Goal: Task Accomplishment & Management: Manage account settings

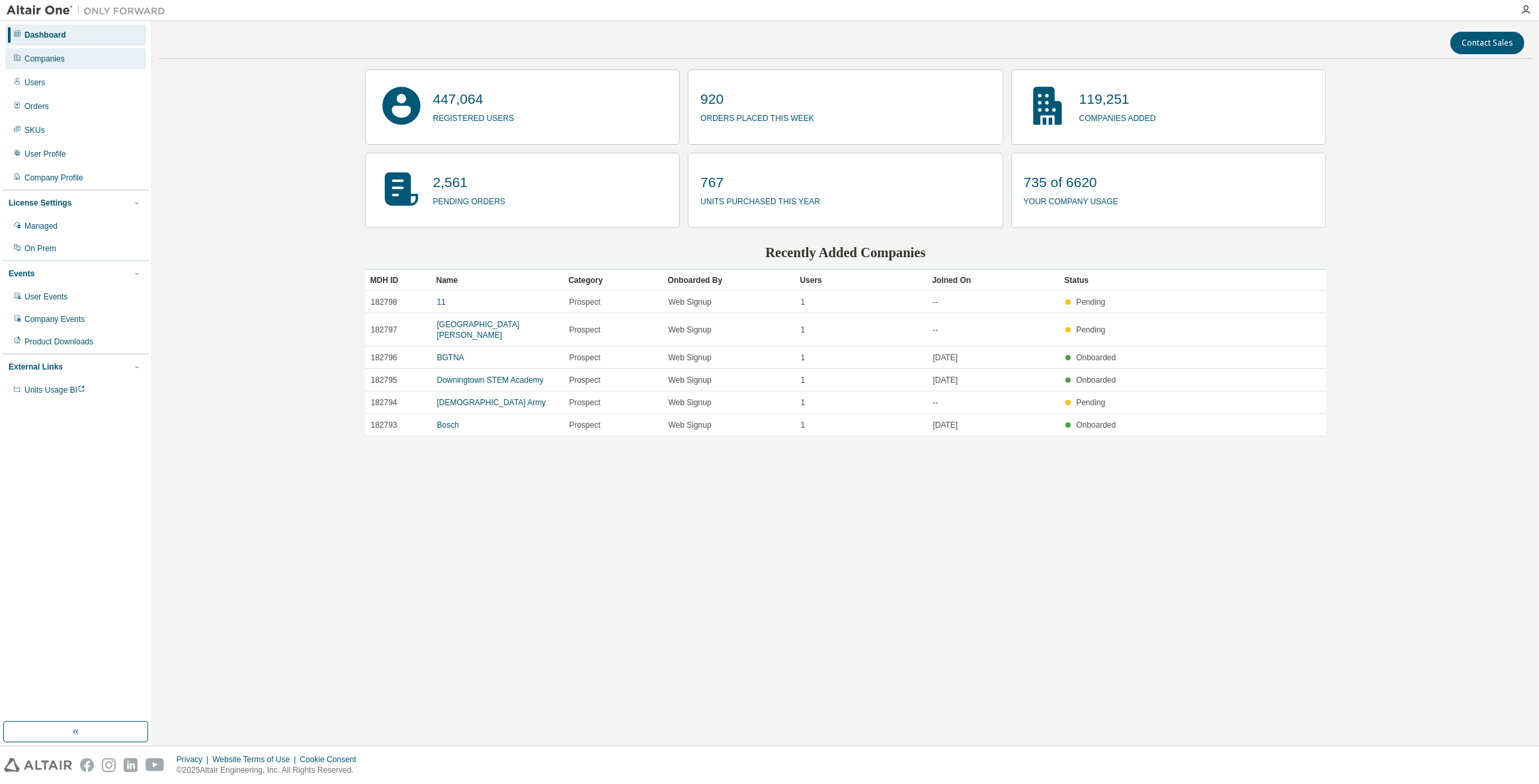
click at [65, 53] on div "Companies" at bounding box center [75, 59] width 141 height 22
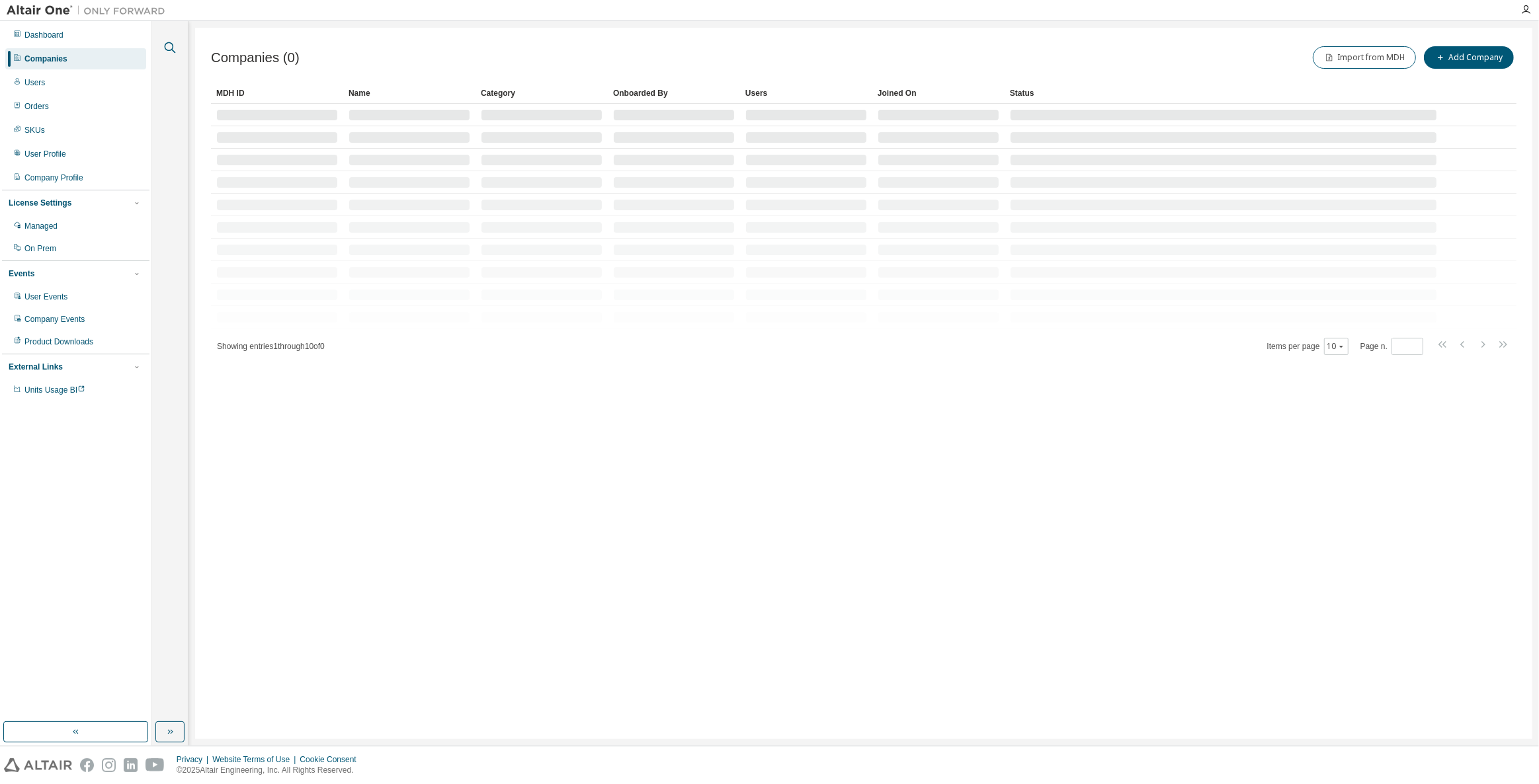
click at [176, 49] on icon "button" at bounding box center [170, 47] width 16 height 16
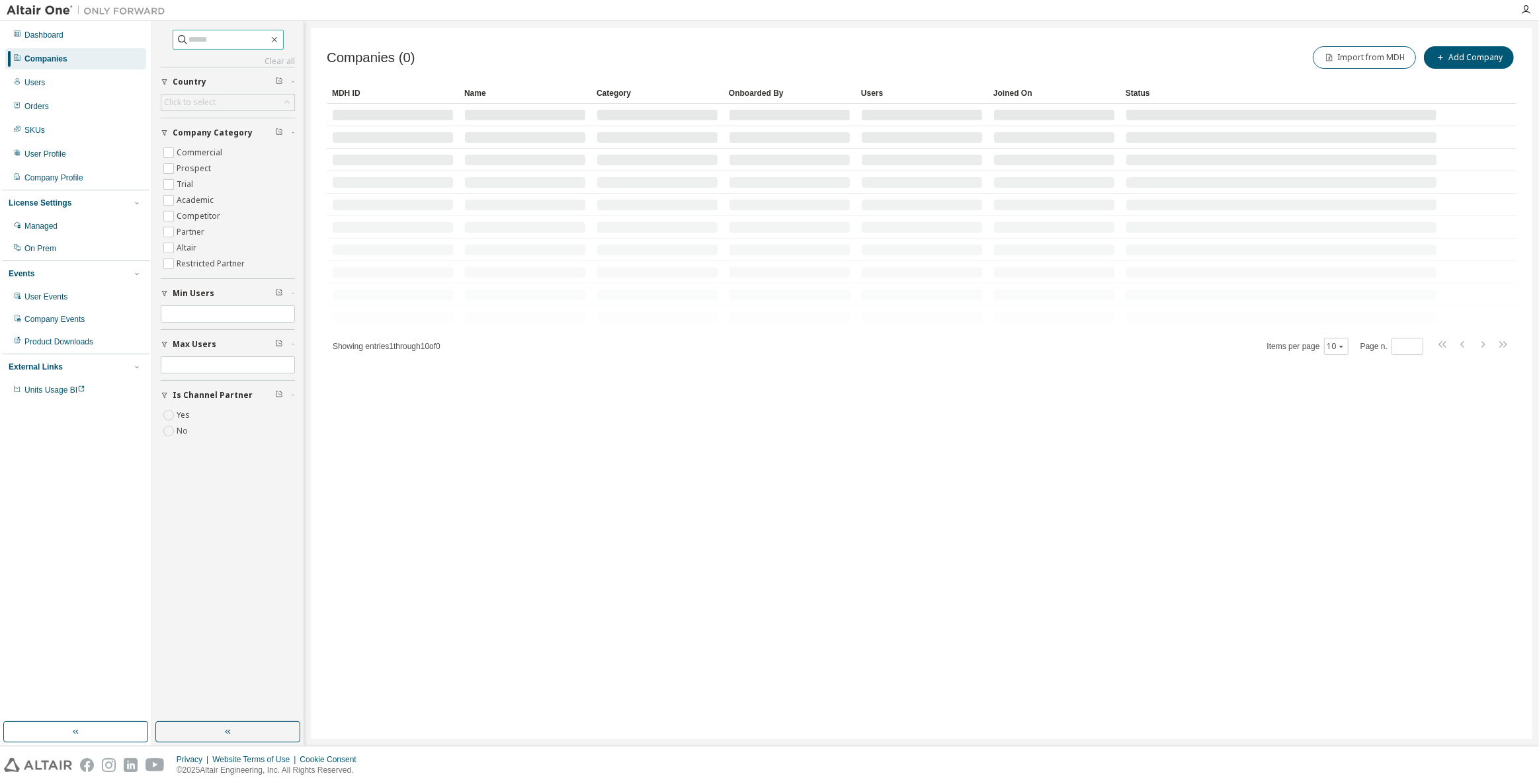
click at [256, 46] on span at bounding box center [228, 39] width 111 height 20
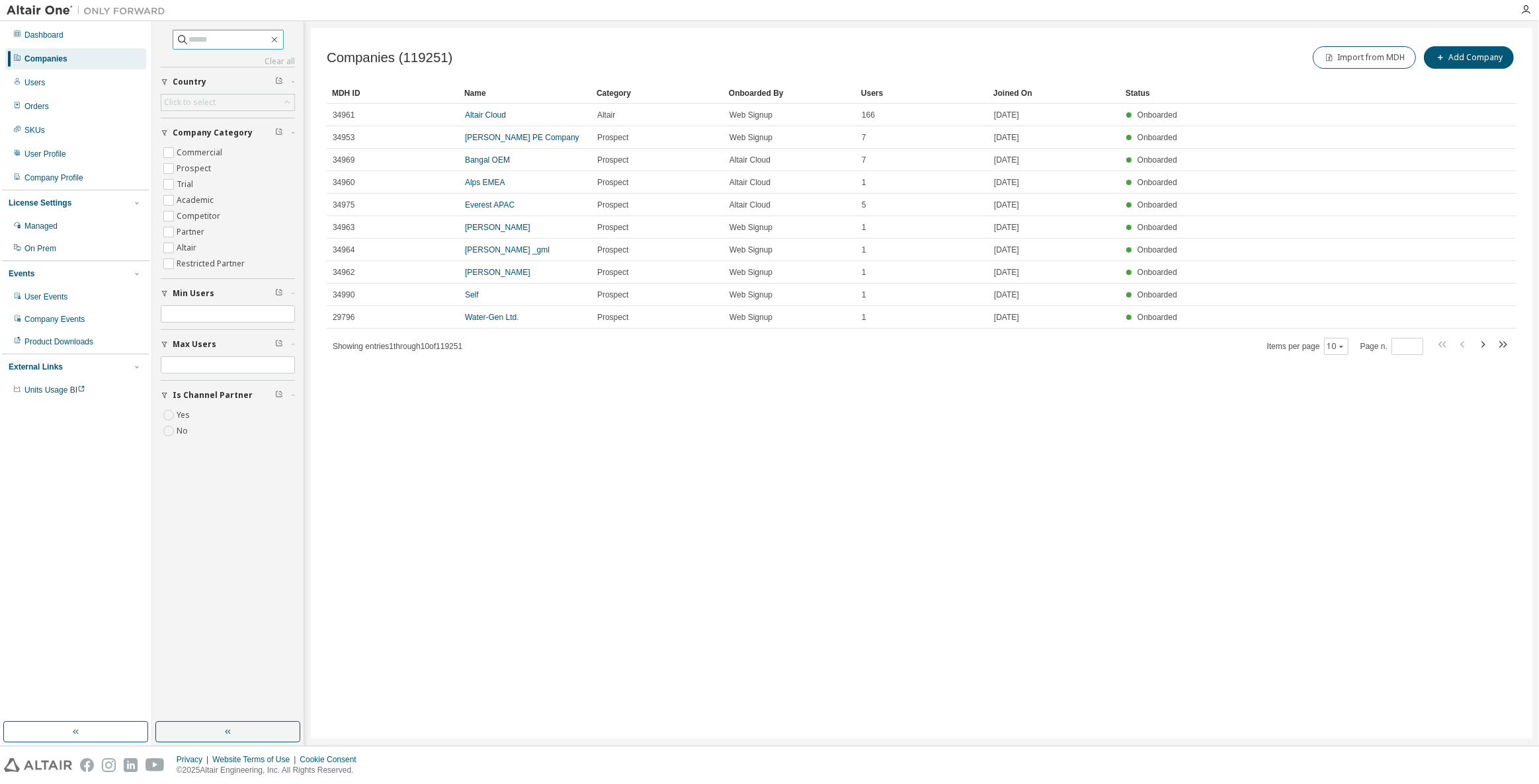
click at [250, 44] on input "text" at bounding box center [229, 39] width 79 height 13
type input "****"
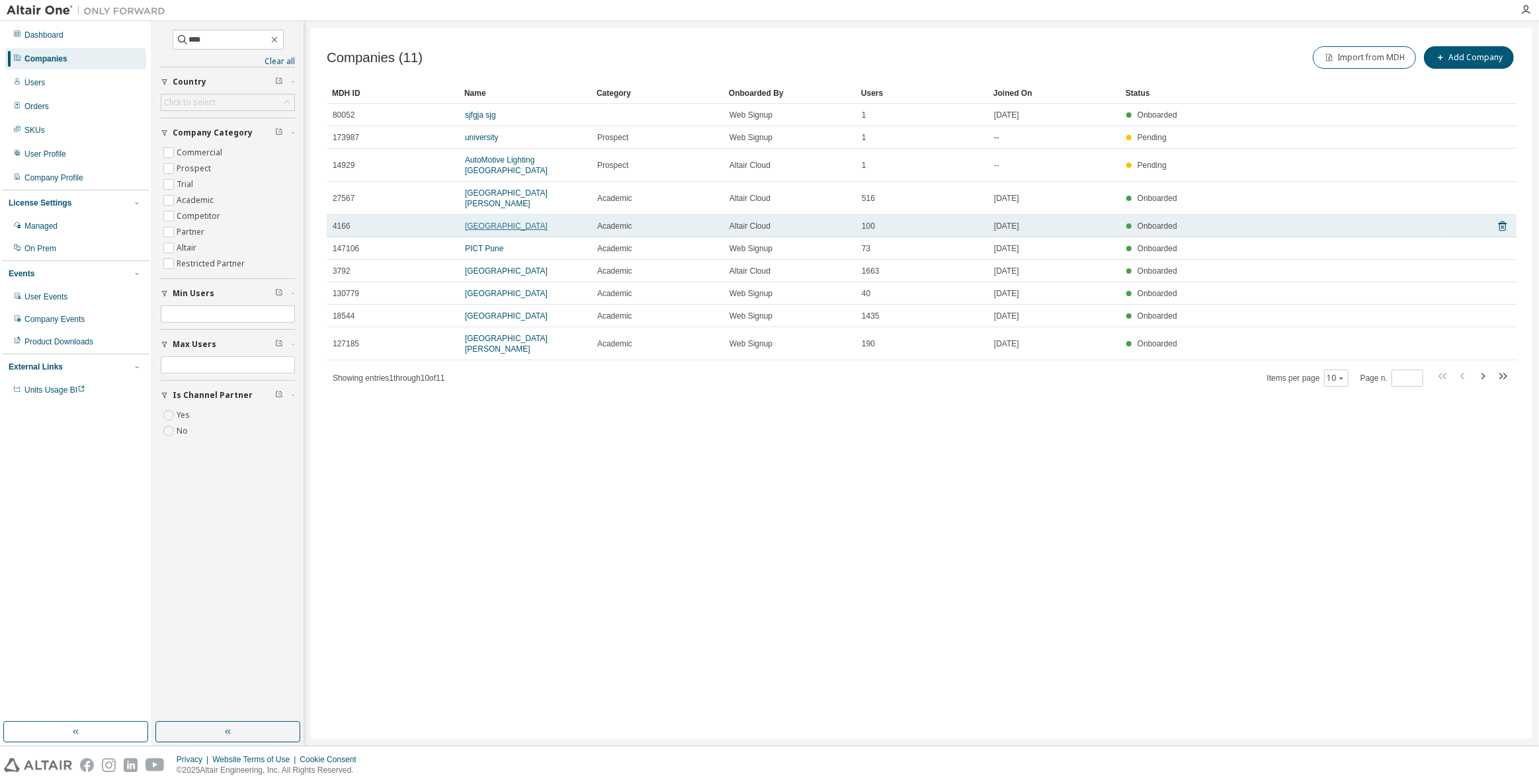
click at [488, 222] on link "Korea University" at bounding box center [506, 226] width 83 height 9
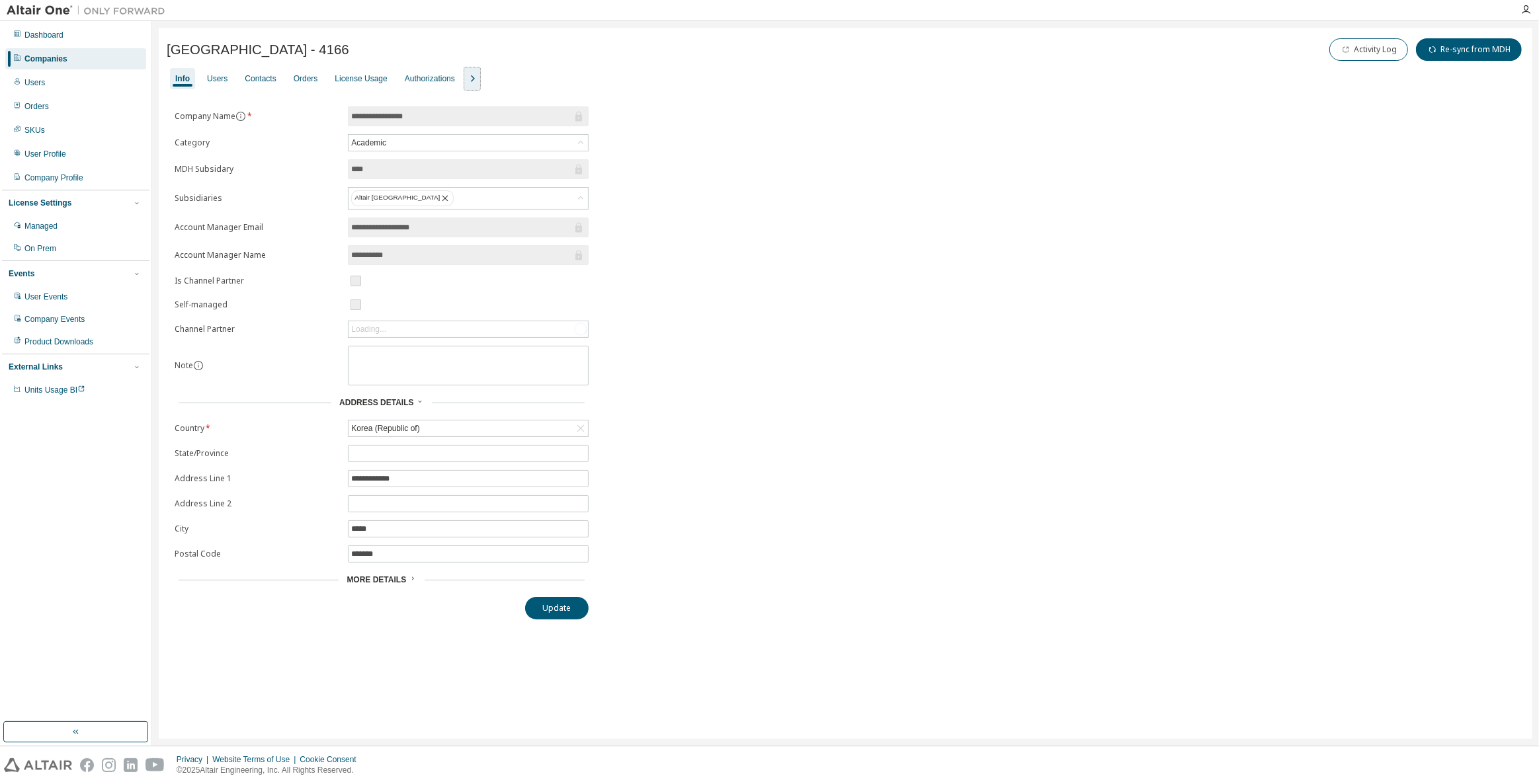
click at [475, 72] on button "button" at bounding box center [472, 79] width 17 height 24
click at [853, 368] on div "**********" at bounding box center [846, 363] width 1358 height 513
click at [725, 439] on div "**********" at bounding box center [846, 363] width 1358 height 513
click at [1111, 569] on div "**********" at bounding box center [846, 363] width 1358 height 513
click at [216, 73] on div "Users" at bounding box center [218, 79] width 21 height 10
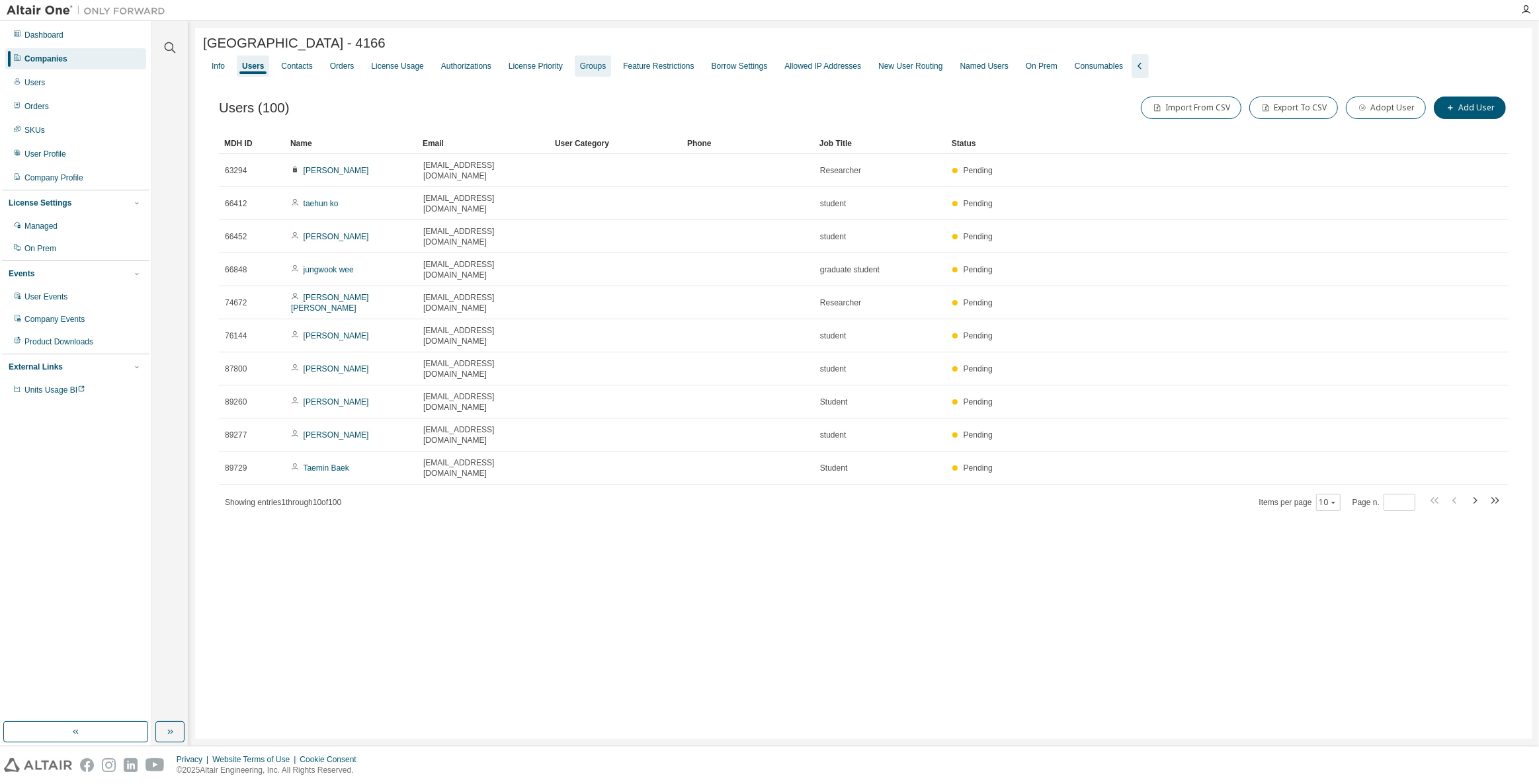
click at [583, 66] on div "Groups" at bounding box center [593, 66] width 26 height 10
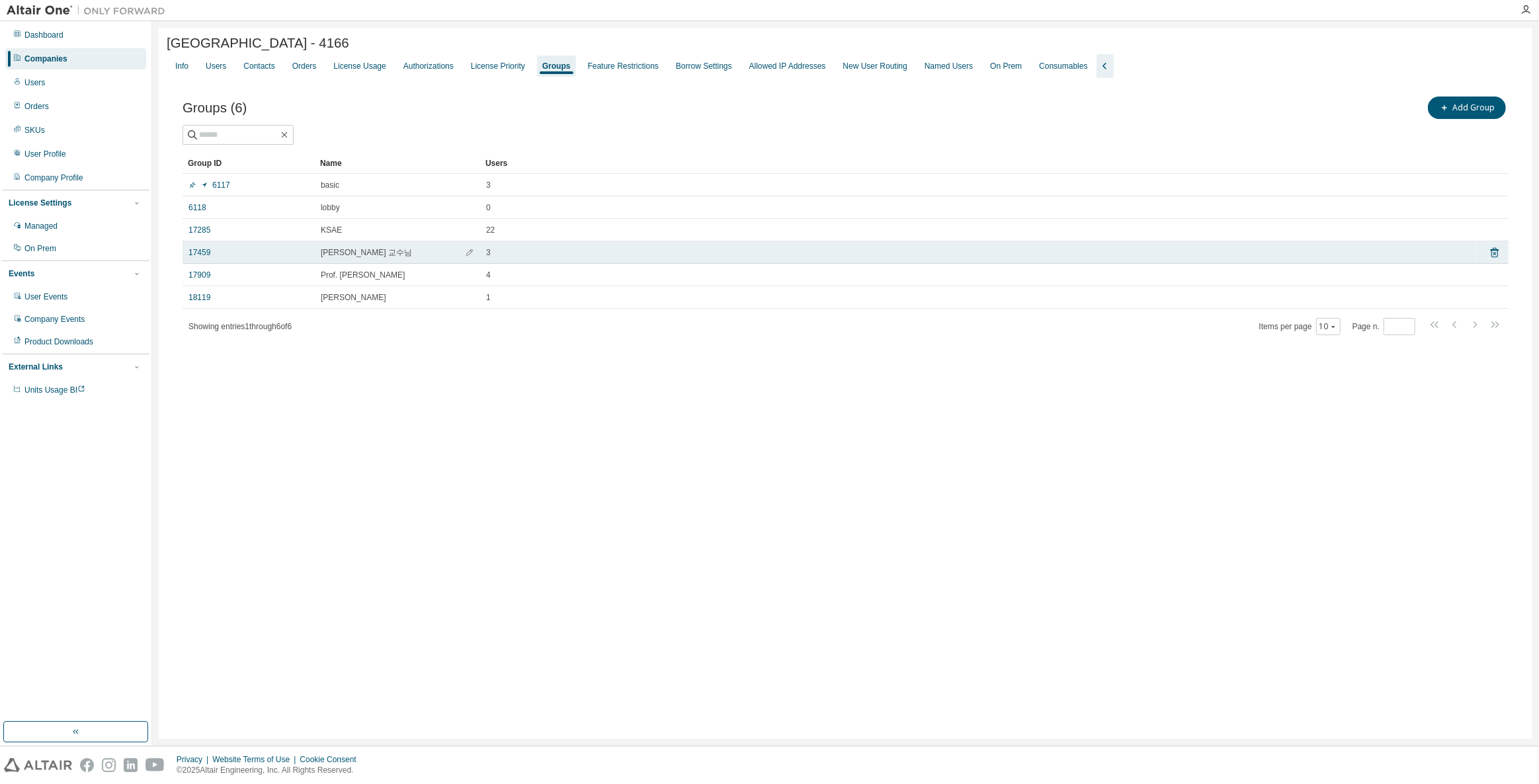
click at [238, 254] on div "17459" at bounding box center [248, 252] width 120 height 10
click at [191, 247] on td "17459" at bounding box center [248, 252] width 132 height 22
click at [191, 255] on link "17459" at bounding box center [199, 252] width 22 height 10
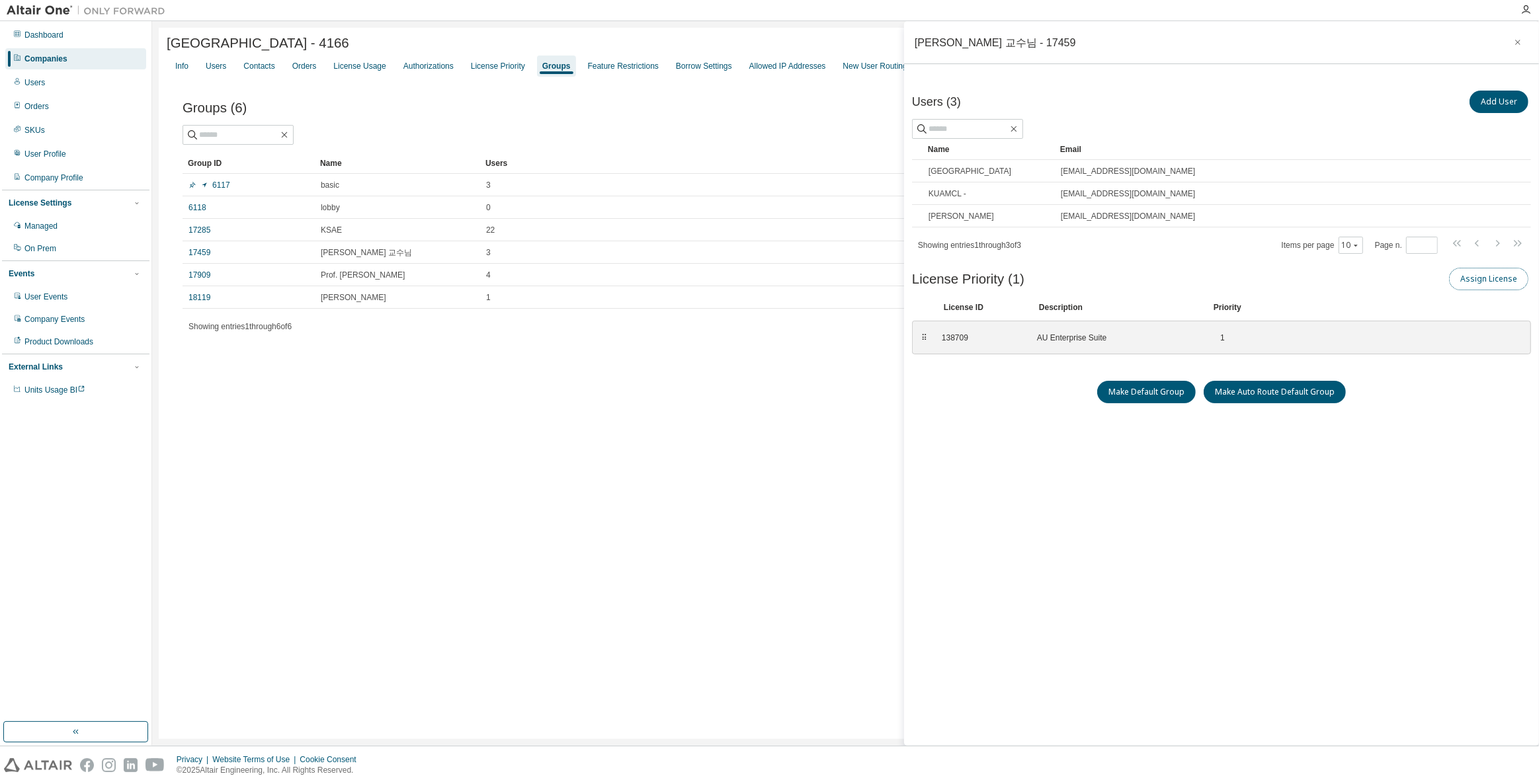
click at [1514, 283] on button "Assign License" at bounding box center [1489, 279] width 79 height 22
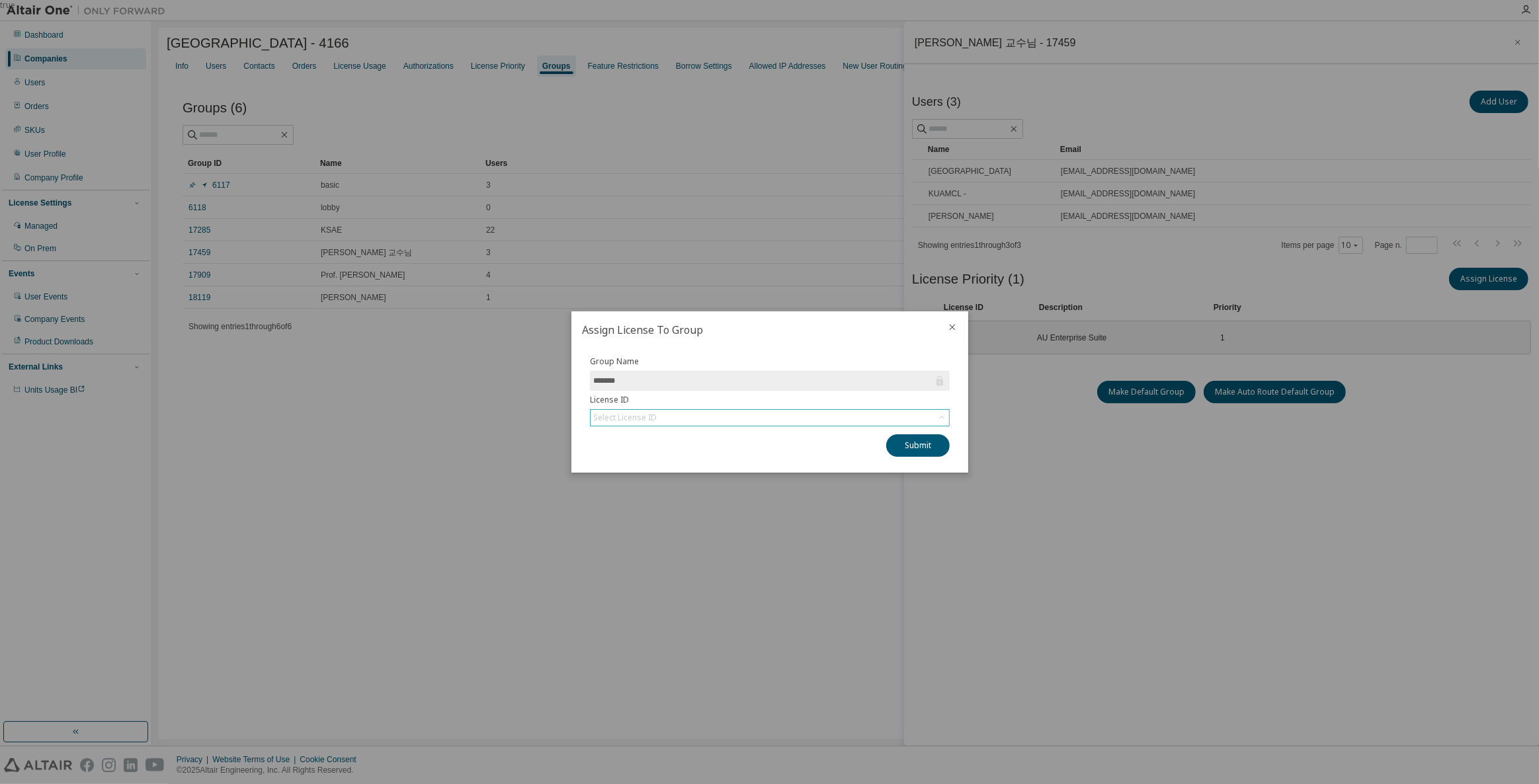
click at [814, 420] on div "Select License ID" at bounding box center [770, 418] width 358 height 16
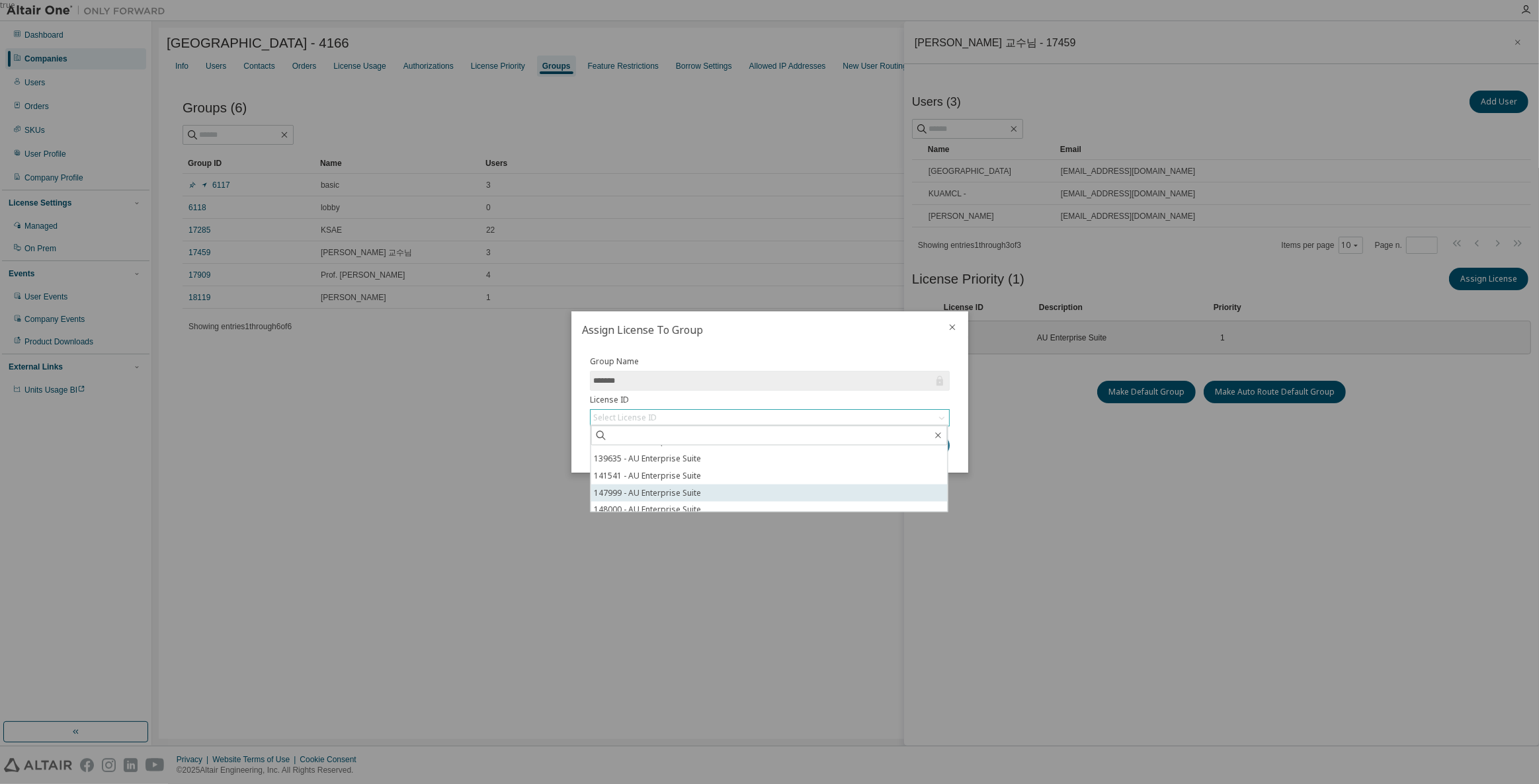
scroll to position [20, 0]
click at [732, 554] on div "true" at bounding box center [770, 392] width 1539 height 784
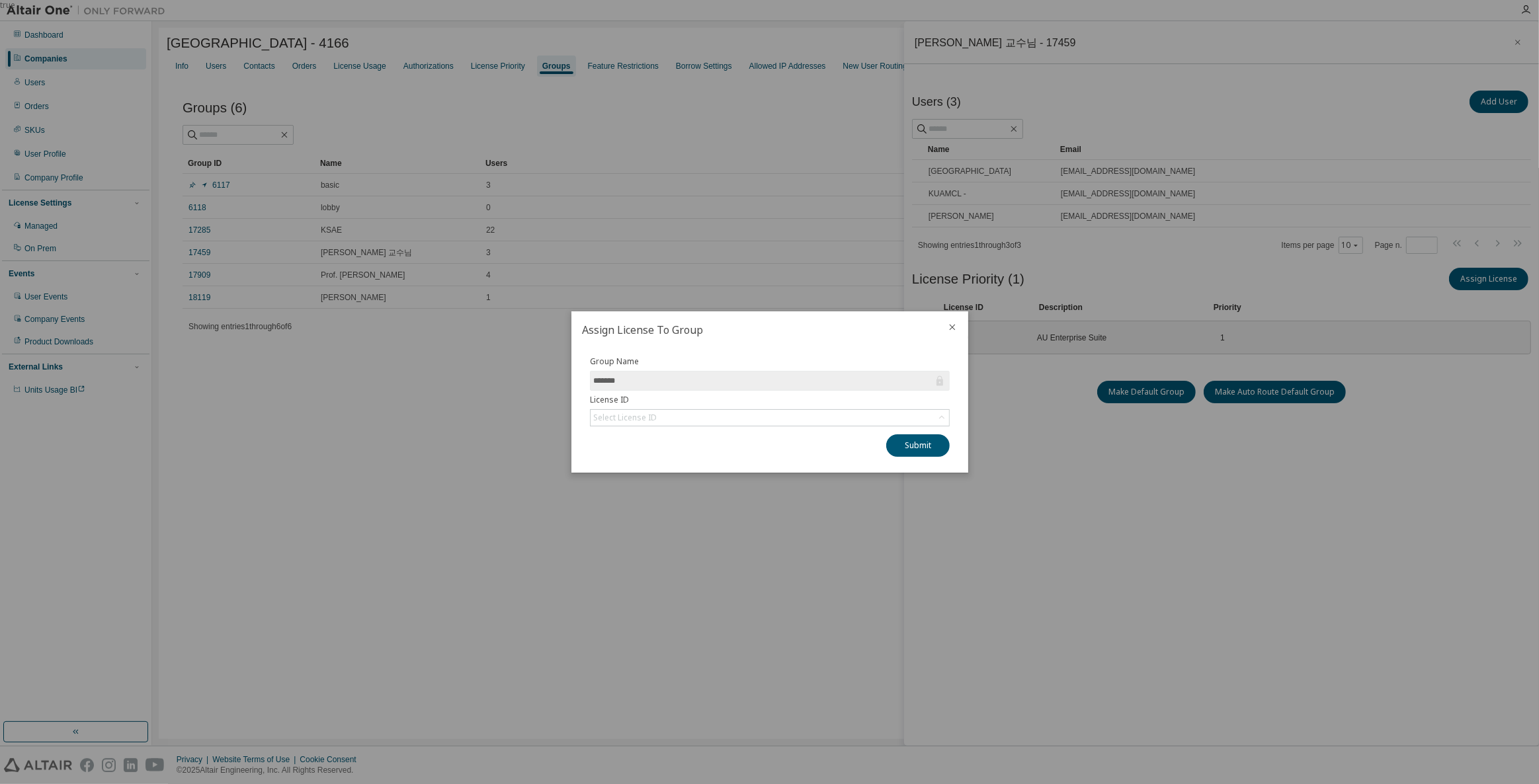
click at [951, 332] on icon "close" at bounding box center [952, 327] width 10 height 10
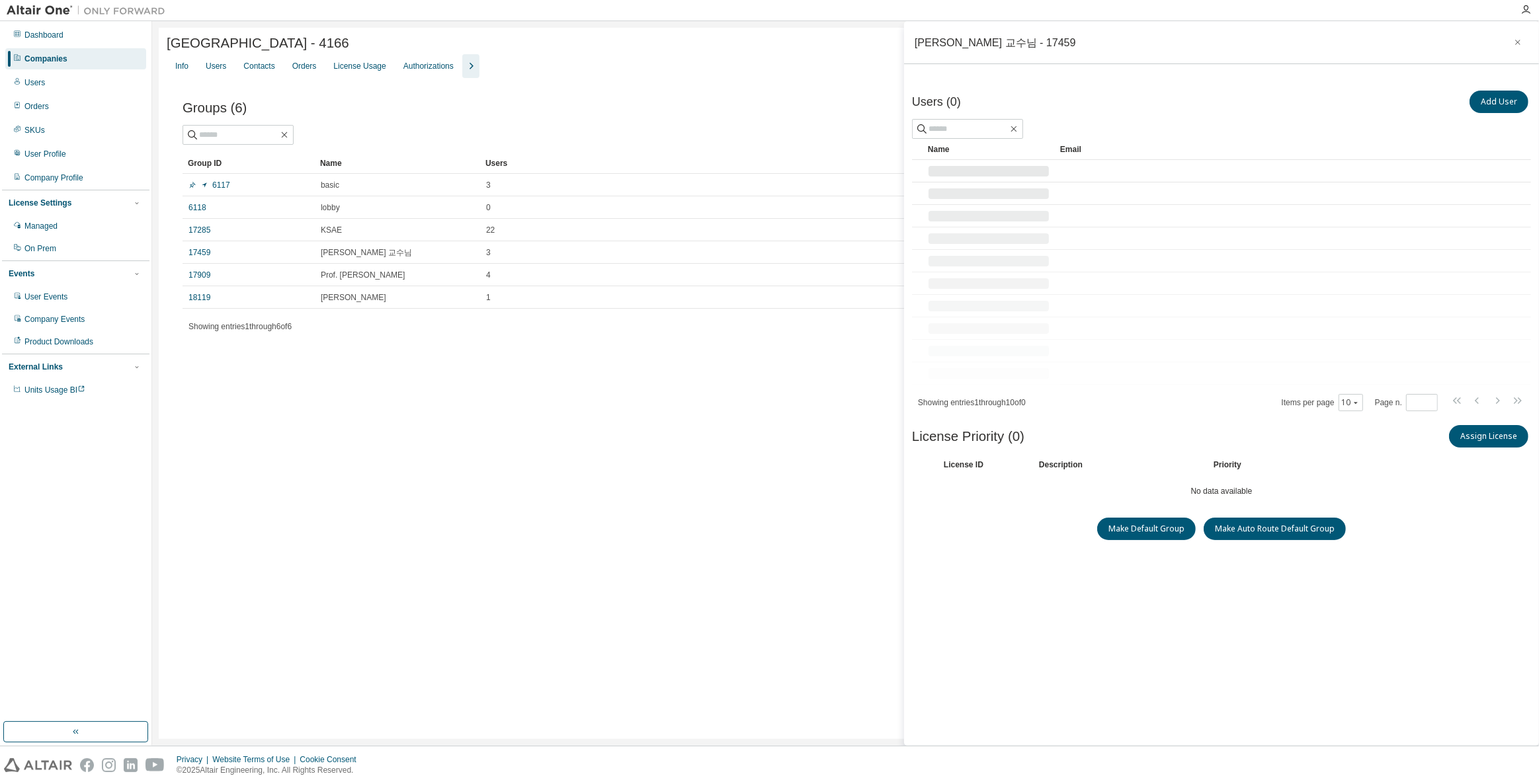
click at [467, 69] on icon "button" at bounding box center [471, 66] width 16 height 16
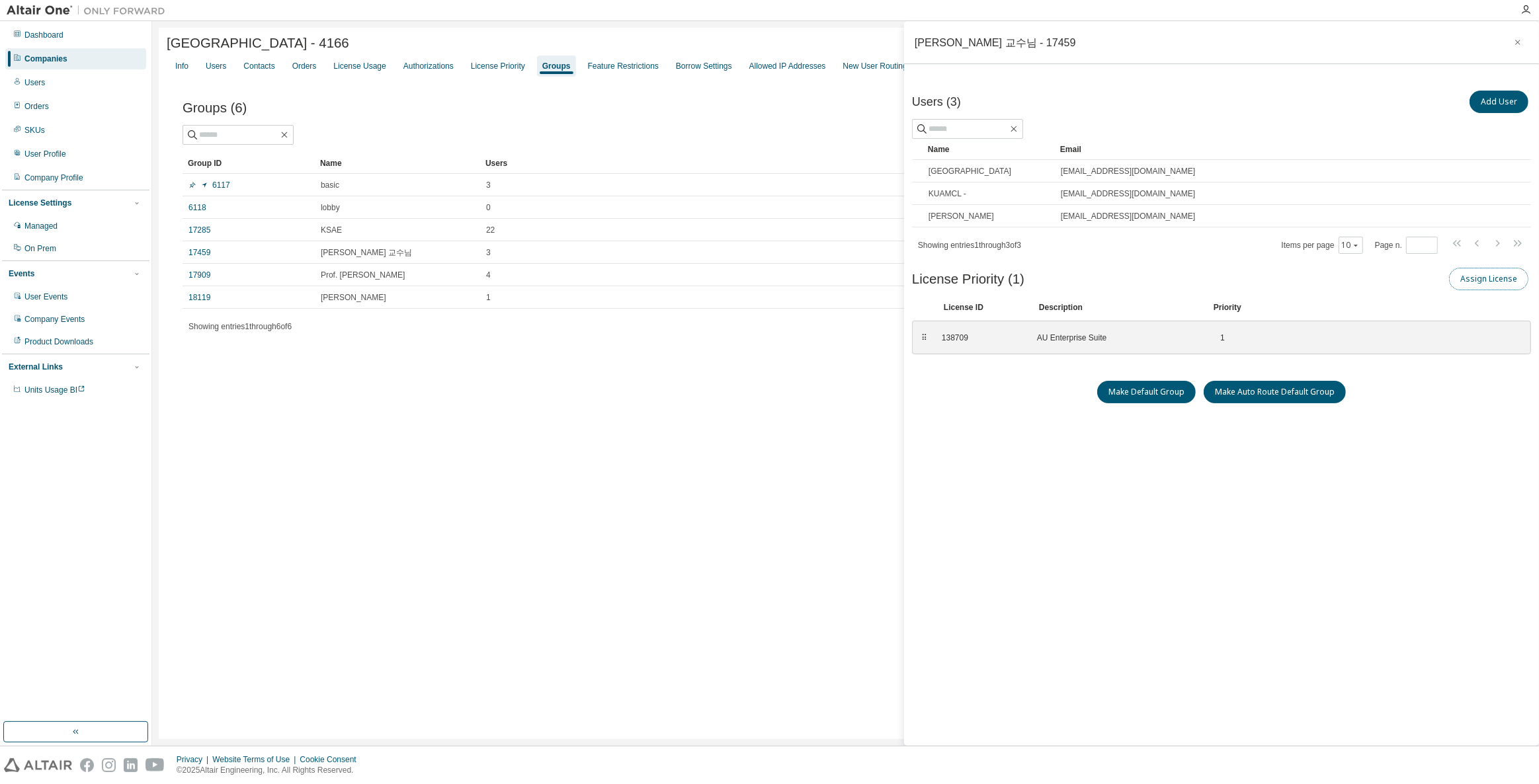
click at [1479, 281] on button "Assign License" at bounding box center [1489, 279] width 79 height 22
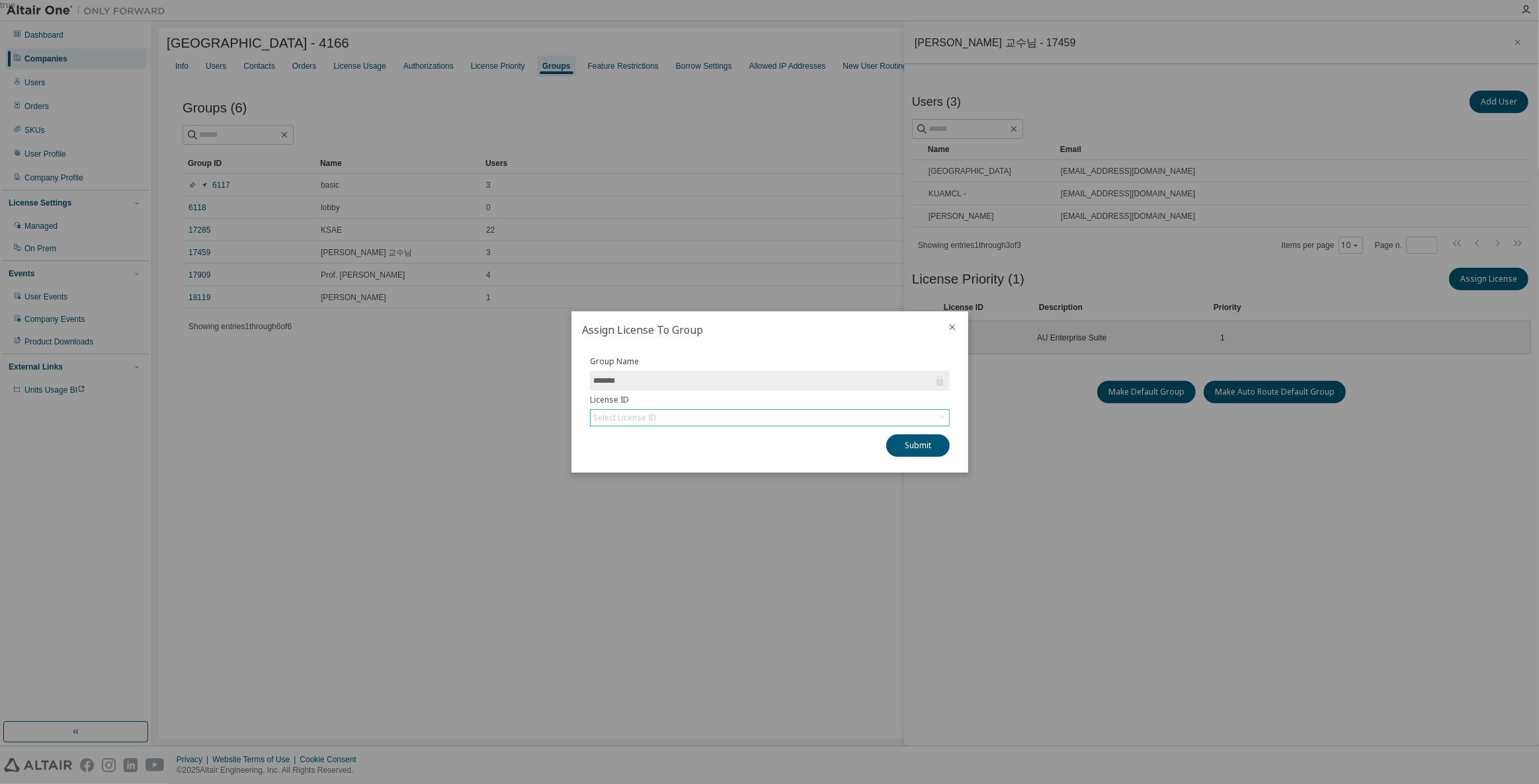
click at [693, 422] on div "Select License ID" at bounding box center [770, 418] width 358 height 16
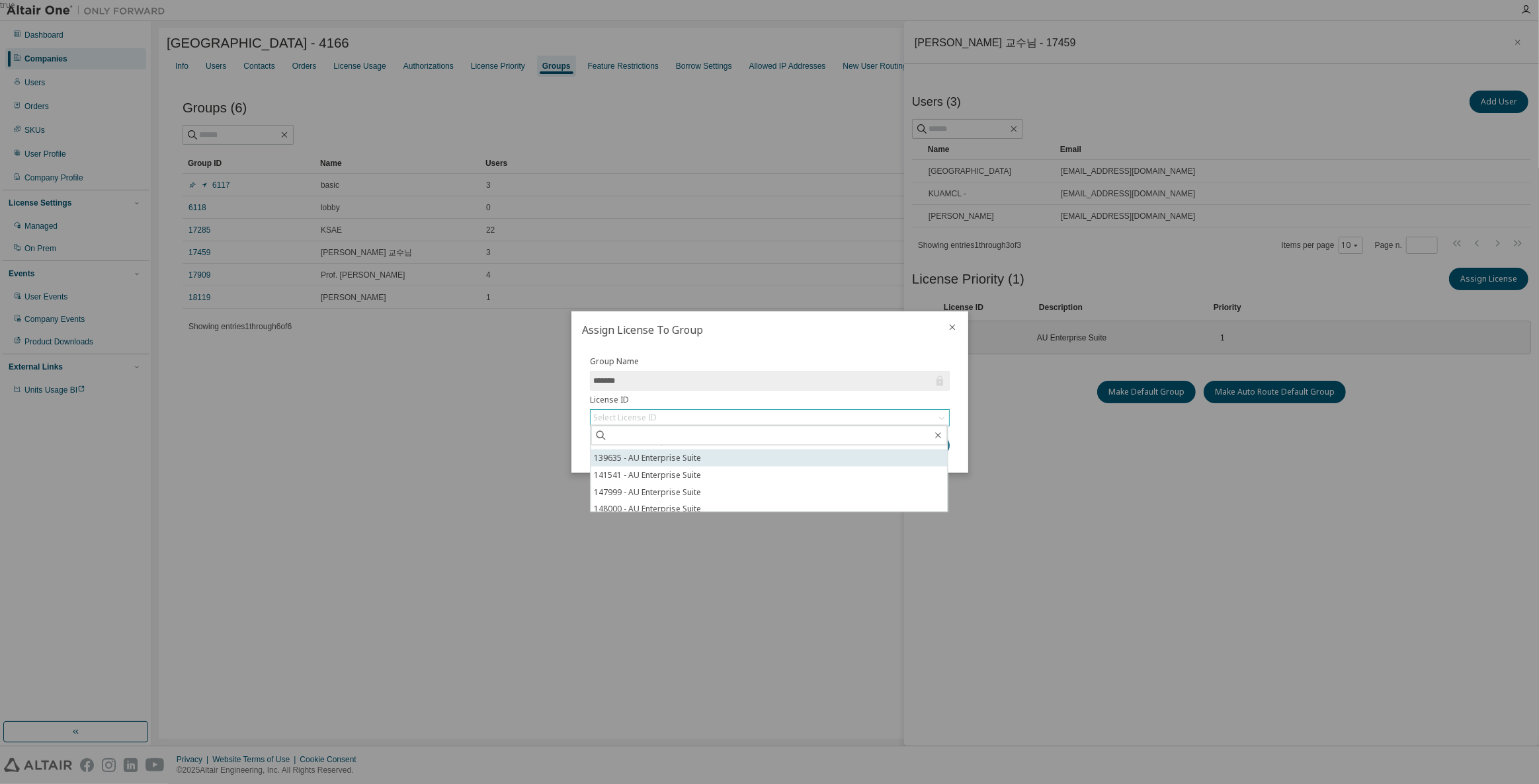
scroll to position [36, 0]
click at [688, 501] on li "148220 - AU Enterprise Suite" at bounding box center [769, 503] width 357 height 17
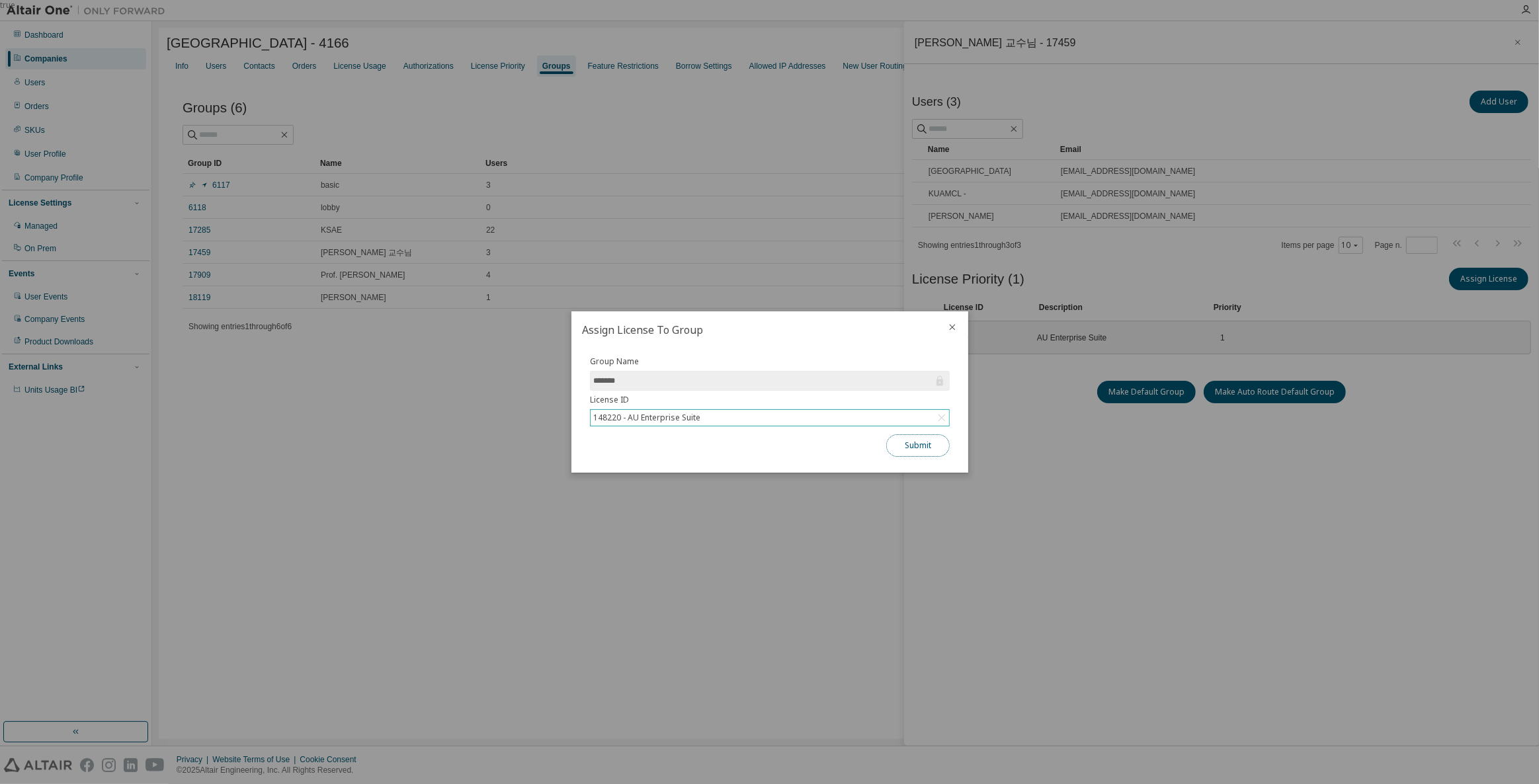
click at [944, 436] on button "Submit" at bounding box center [918, 446] width 64 height 22
click at [933, 447] on div "Submit" at bounding box center [770, 446] width 360 height 22
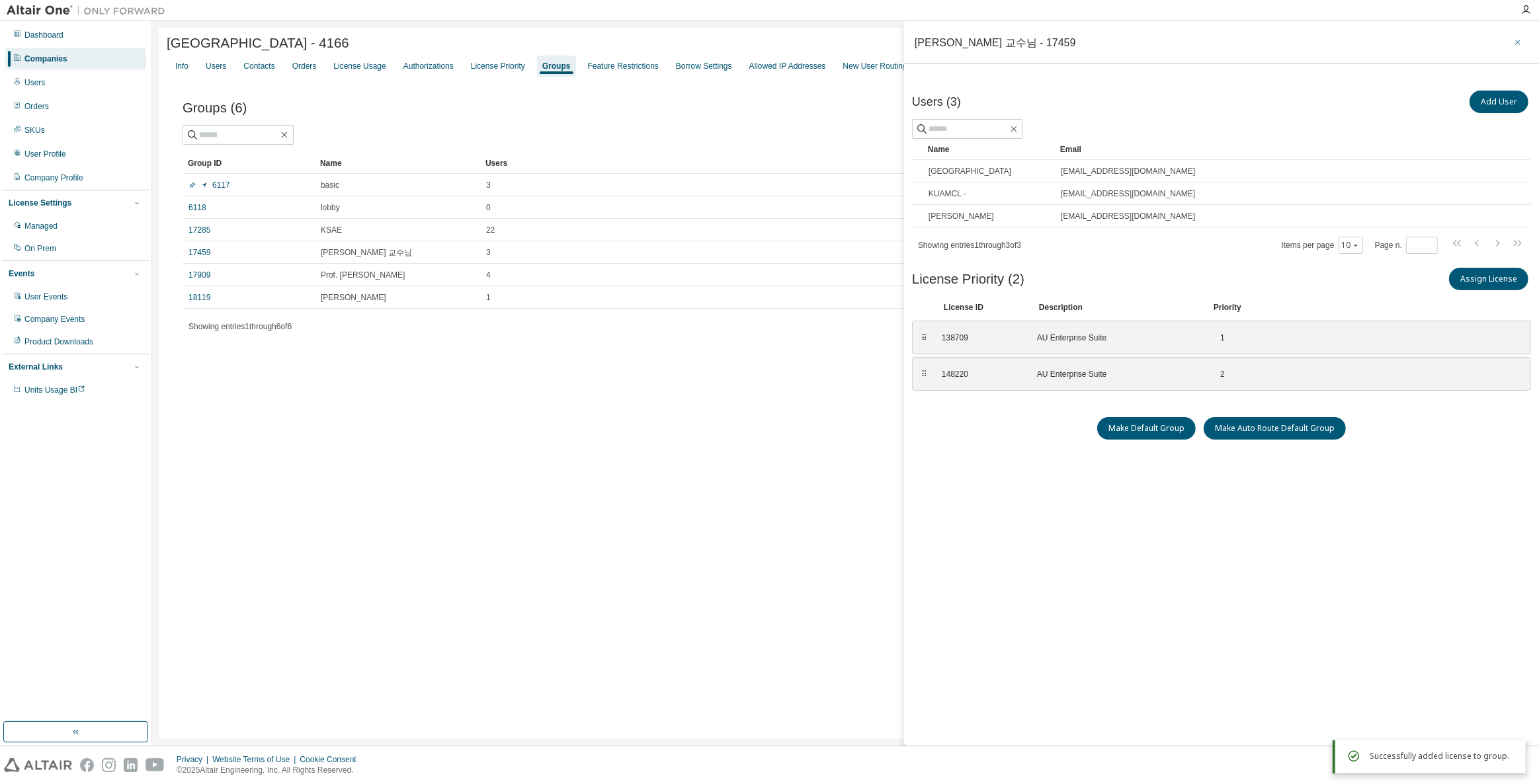
click at [1511, 45] on button "button" at bounding box center [1517, 42] width 22 height 22
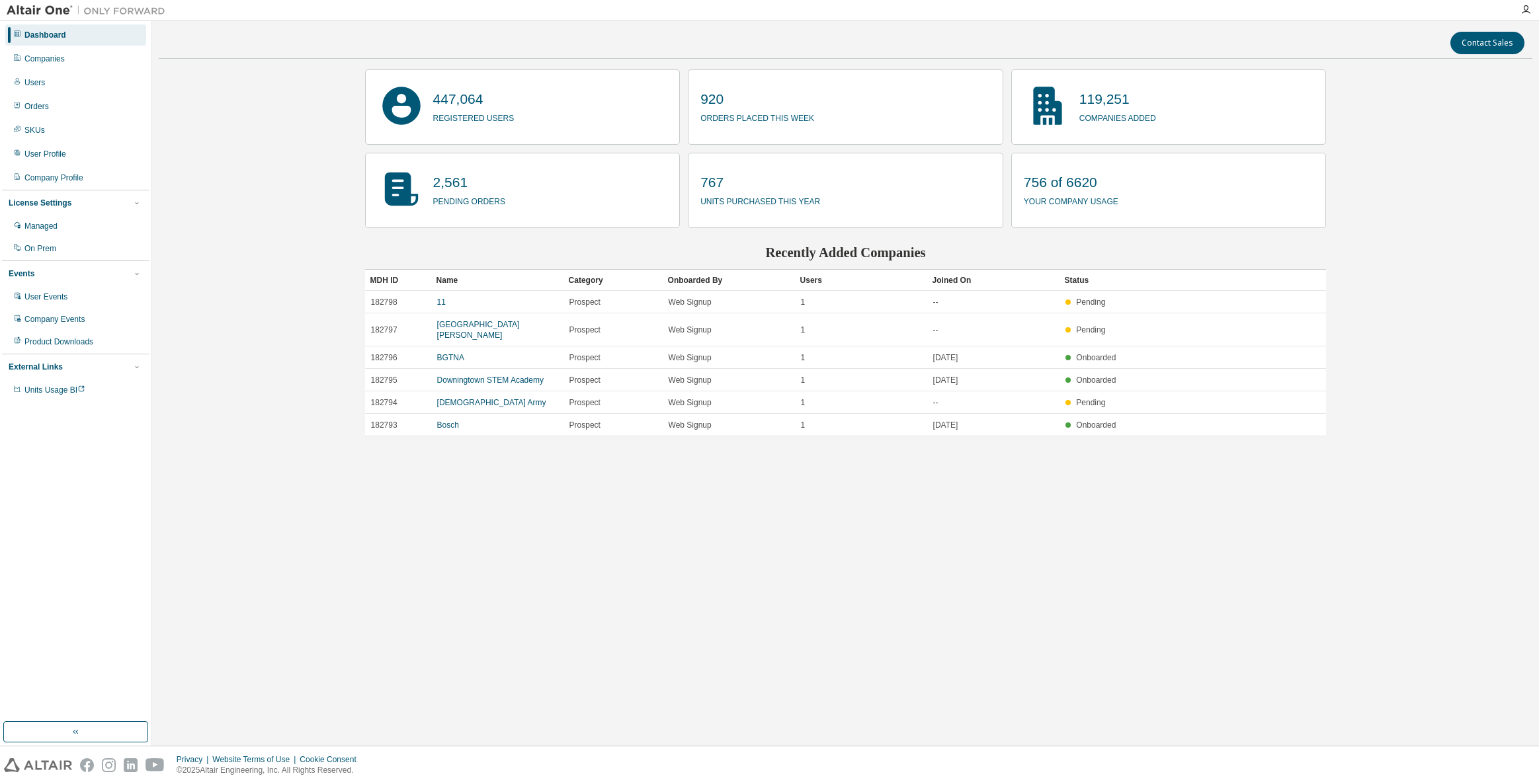
click at [69, 54] on div "Companies" at bounding box center [75, 59] width 141 height 22
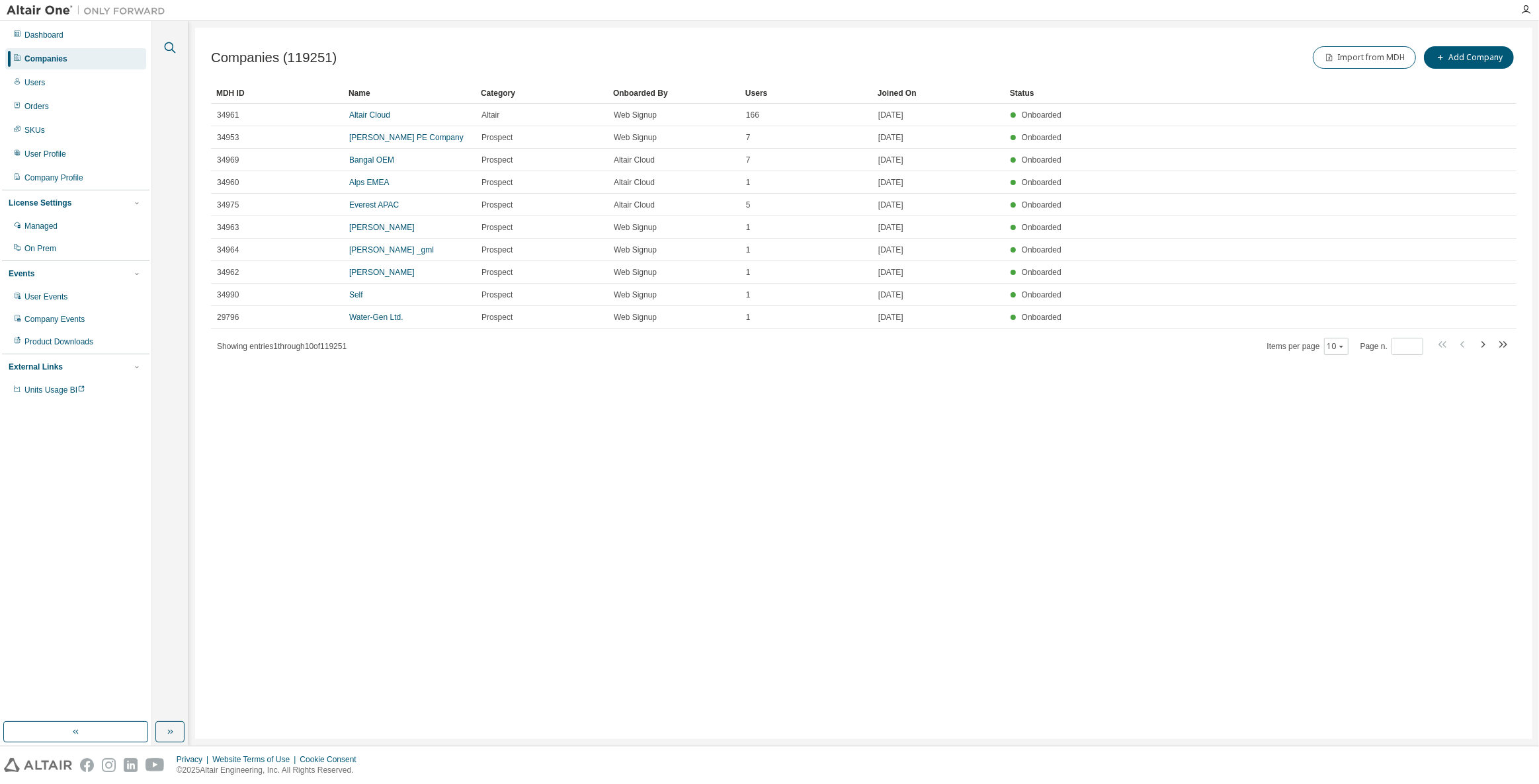
click at [177, 49] on icon "button" at bounding box center [170, 47] width 16 height 16
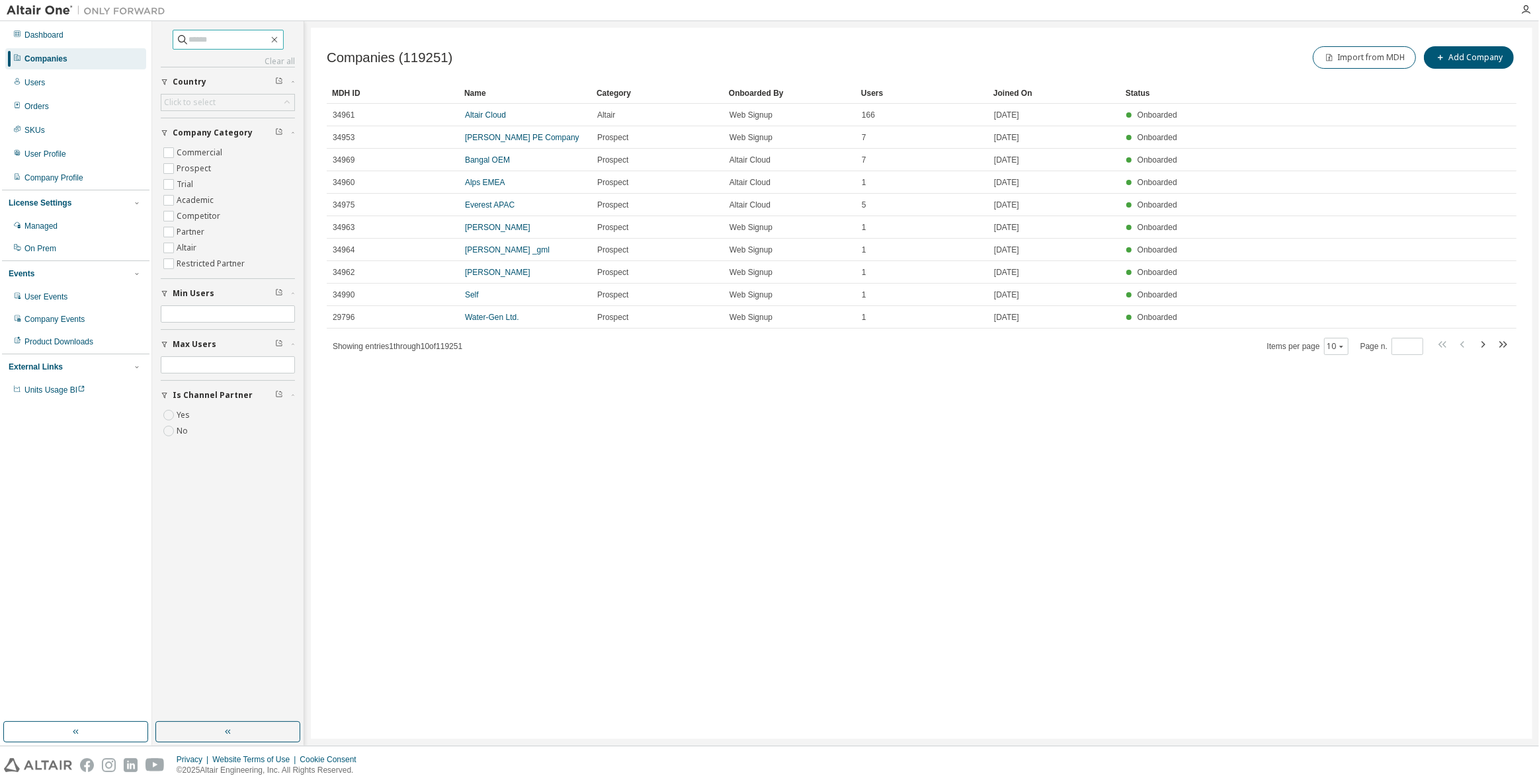
click at [259, 41] on input "text" at bounding box center [229, 39] width 79 height 13
paste input "**********"
type input "**********"
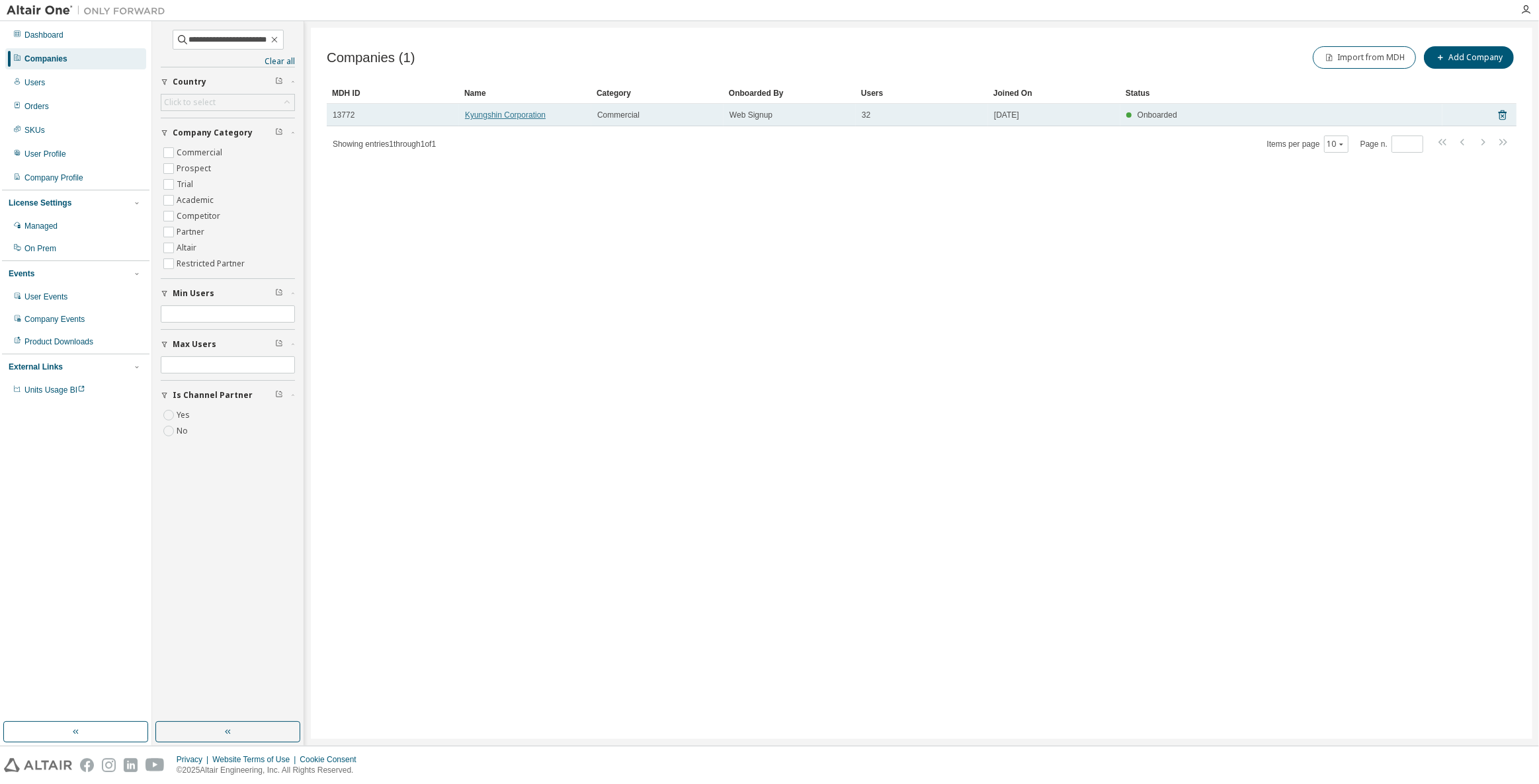
click at [509, 119] on link "Kyungshin Corporation" at bounding box center [504, 115] width 80 height 9
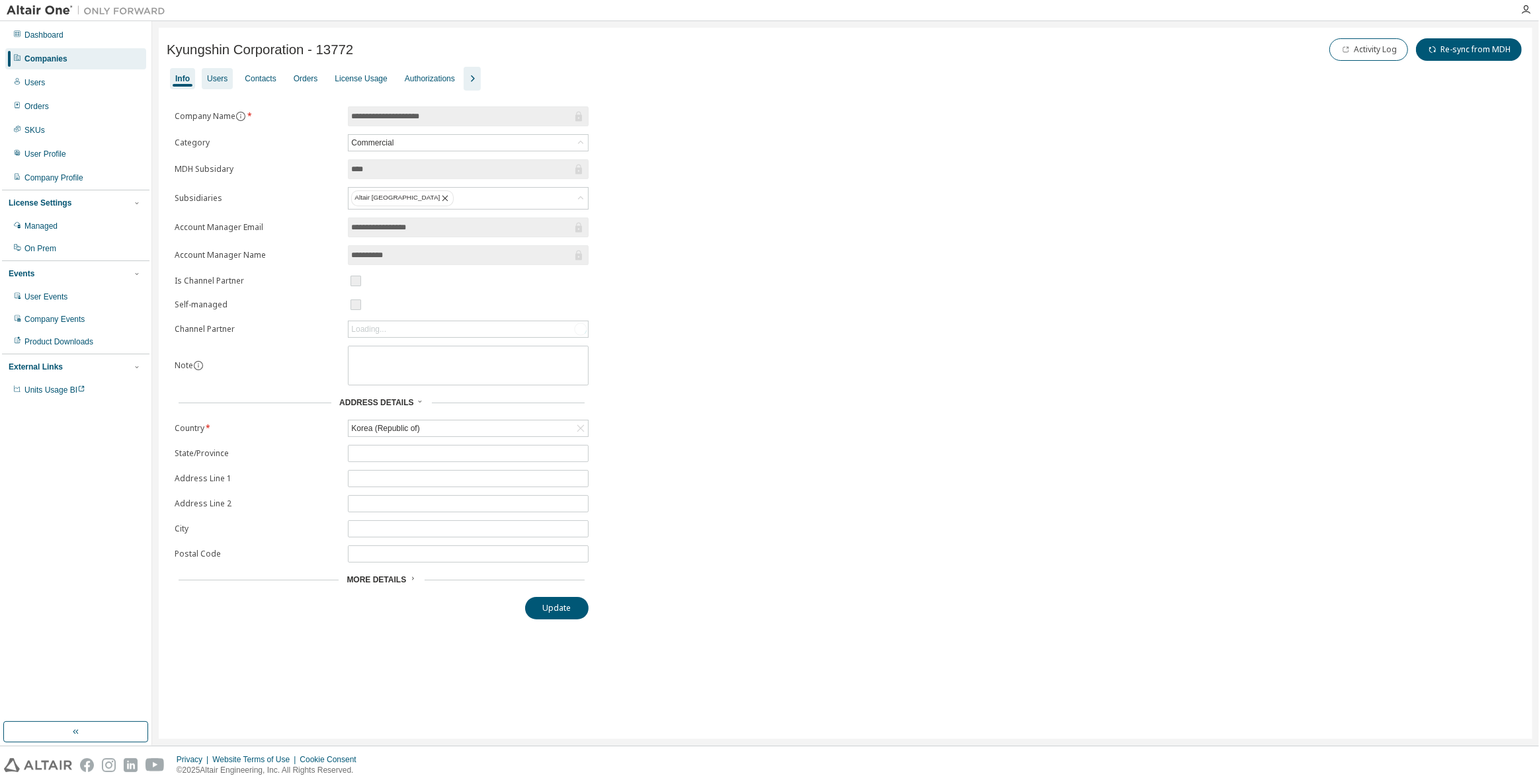
click at [217, 79] on div "Users" at bounding box center [218, 79] width 21 height 10
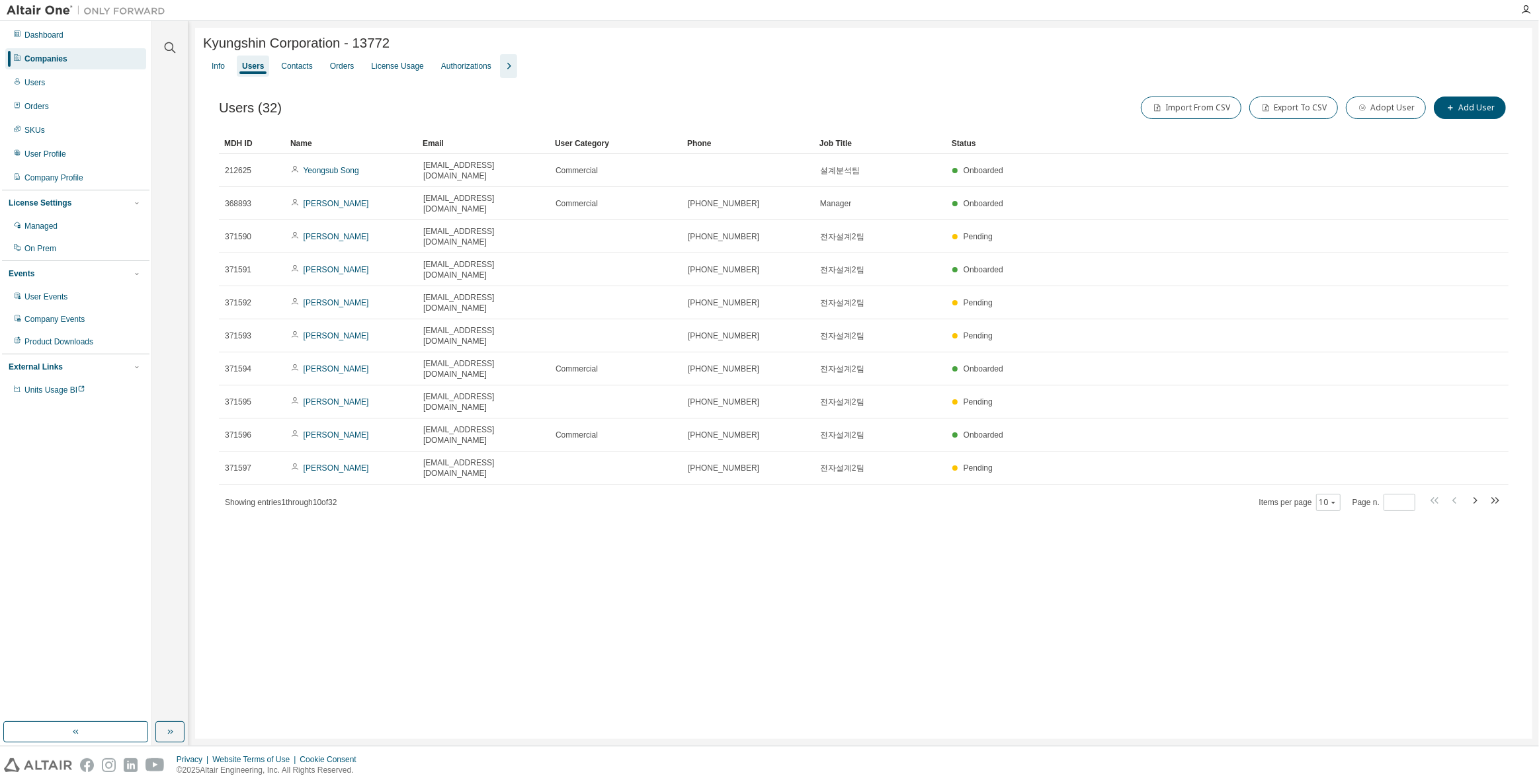
click at [522, 456] on div "Kyungshin Corporation - 13772 Clear Load Save Save As Field Operator Value Sele…" at bounding box center [864, 383] width 1337 height 711
click at [1315, 78] on div "Info Users Contacts Orders License Usage Authorizations" at bounding box center [864, 66] width 1321 height 24
click at [657, 523] on div "Kyungshin Corporation - 13772 Clear Load Save Save As Field Operator Value Sele…" at bounding box center [864, 383] width 1337 height 711
click at [267, 64] on div "Users" at bounding box center [253, 66] width 33 height 22
click at [173, 51] on icon "button" at bounding box center [170, 47] width 16 height 16
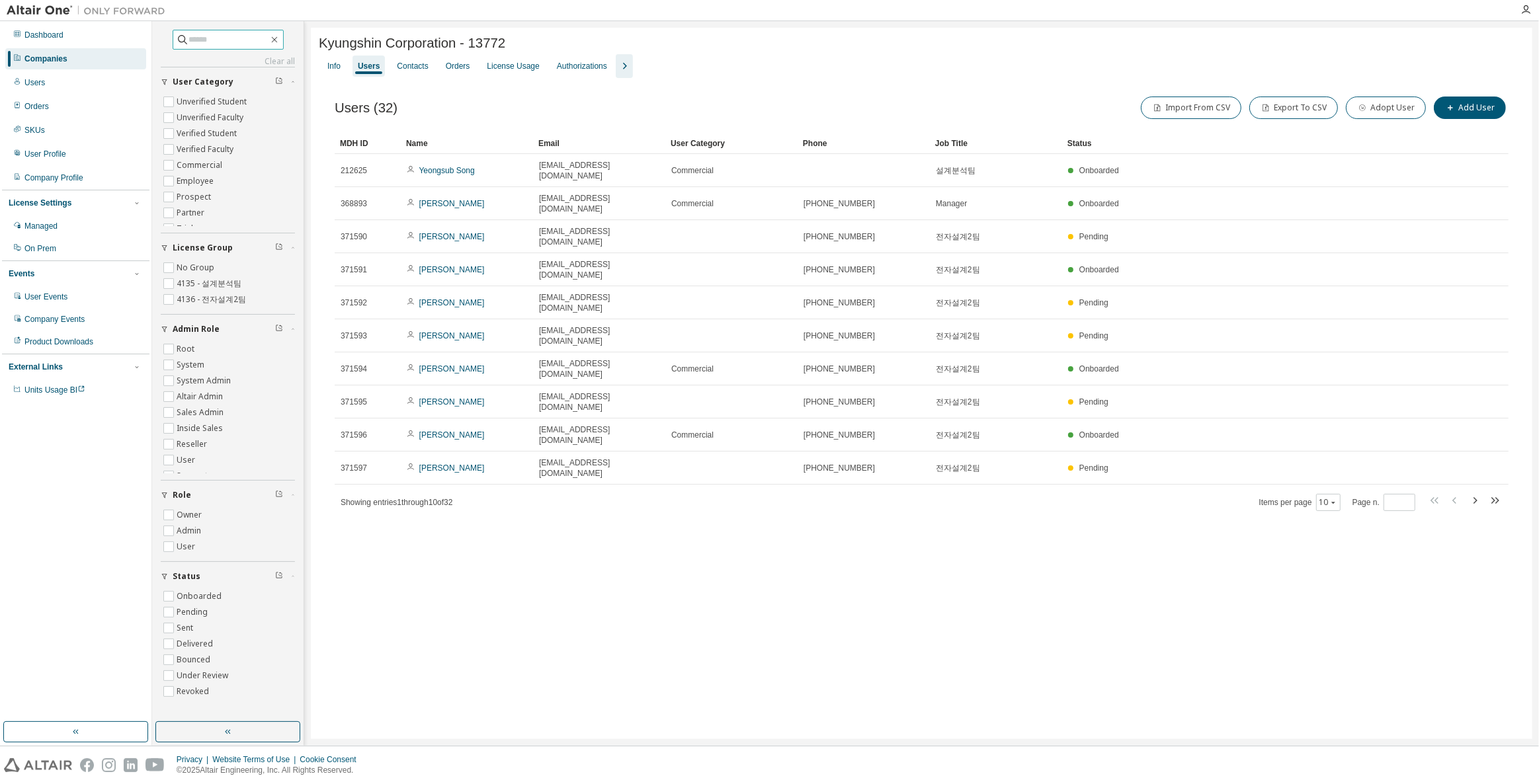
click at [241, 45] on input "text" at bounding box center [229, 39] width 79 height 13
paste input "**********"
type input "**********"
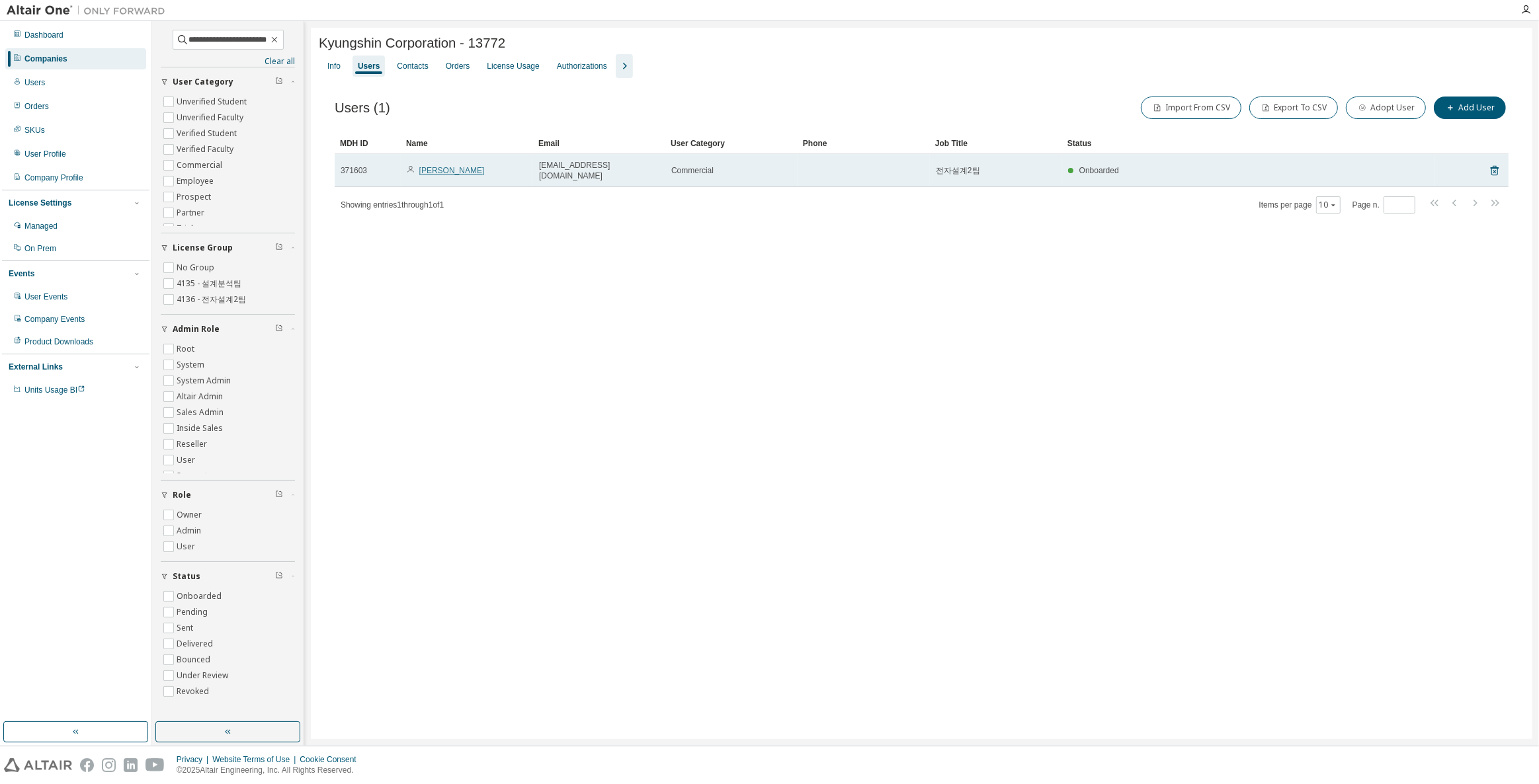
click at [422, 166] on link "Jiyeong Yoon" at bounding box center [452, 170] width 66 height 9
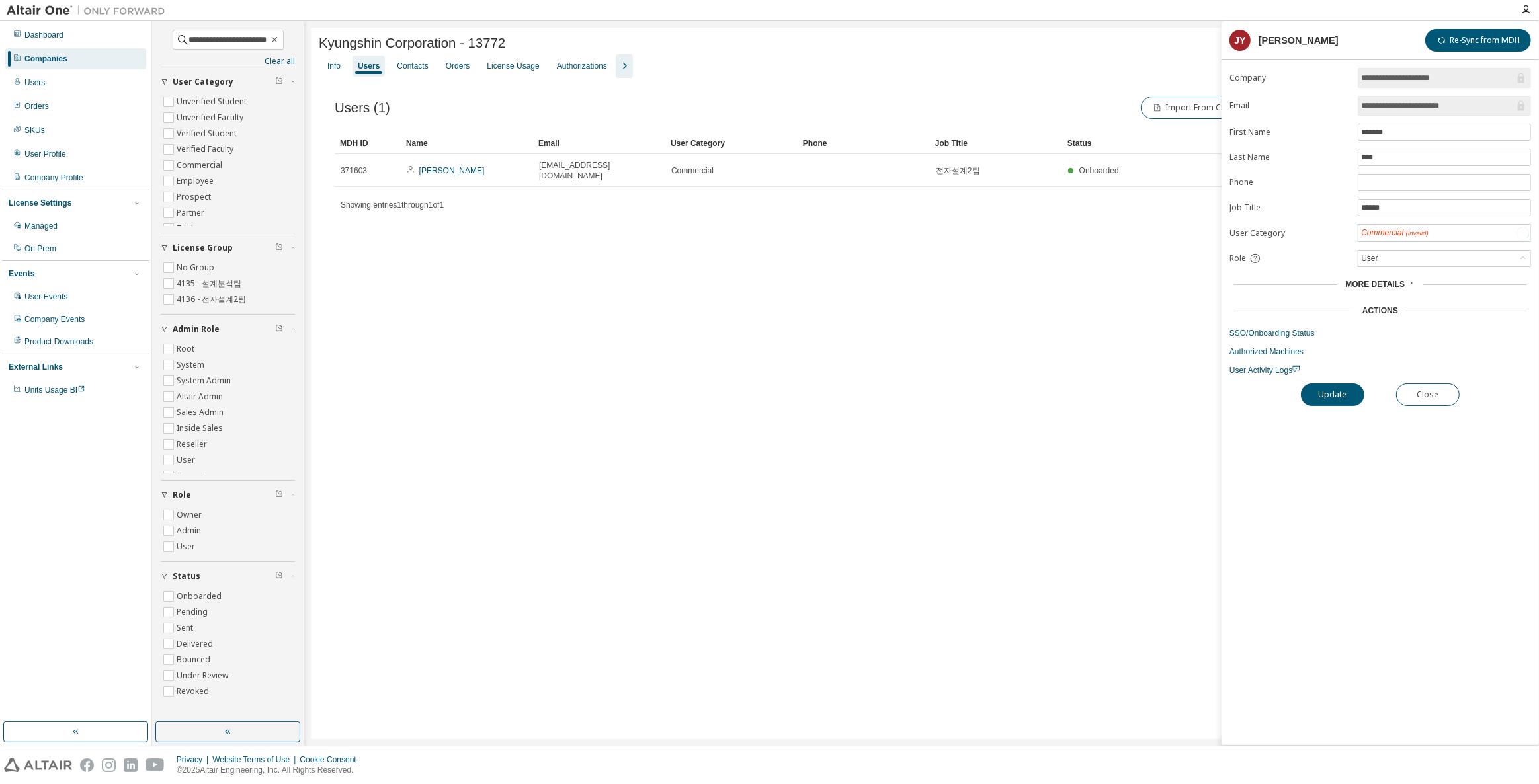
click at [1293, 330] on link "SSO/Onboarding Status" at bounding box center [1379, 333] width 301 height 10
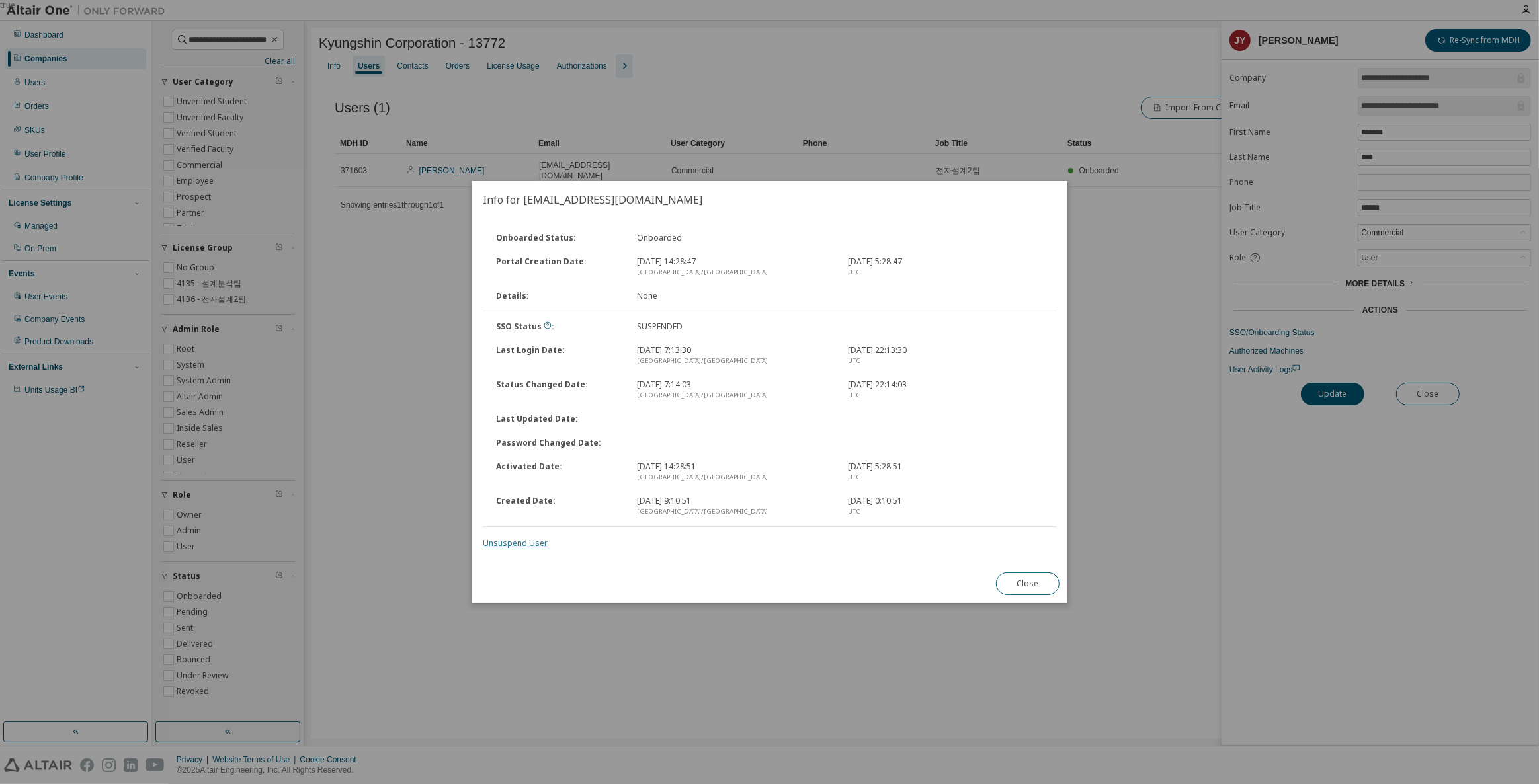
click at [523, 539] on link "Unsuspend User" at bounding box center [515, 543] width 65 height 11
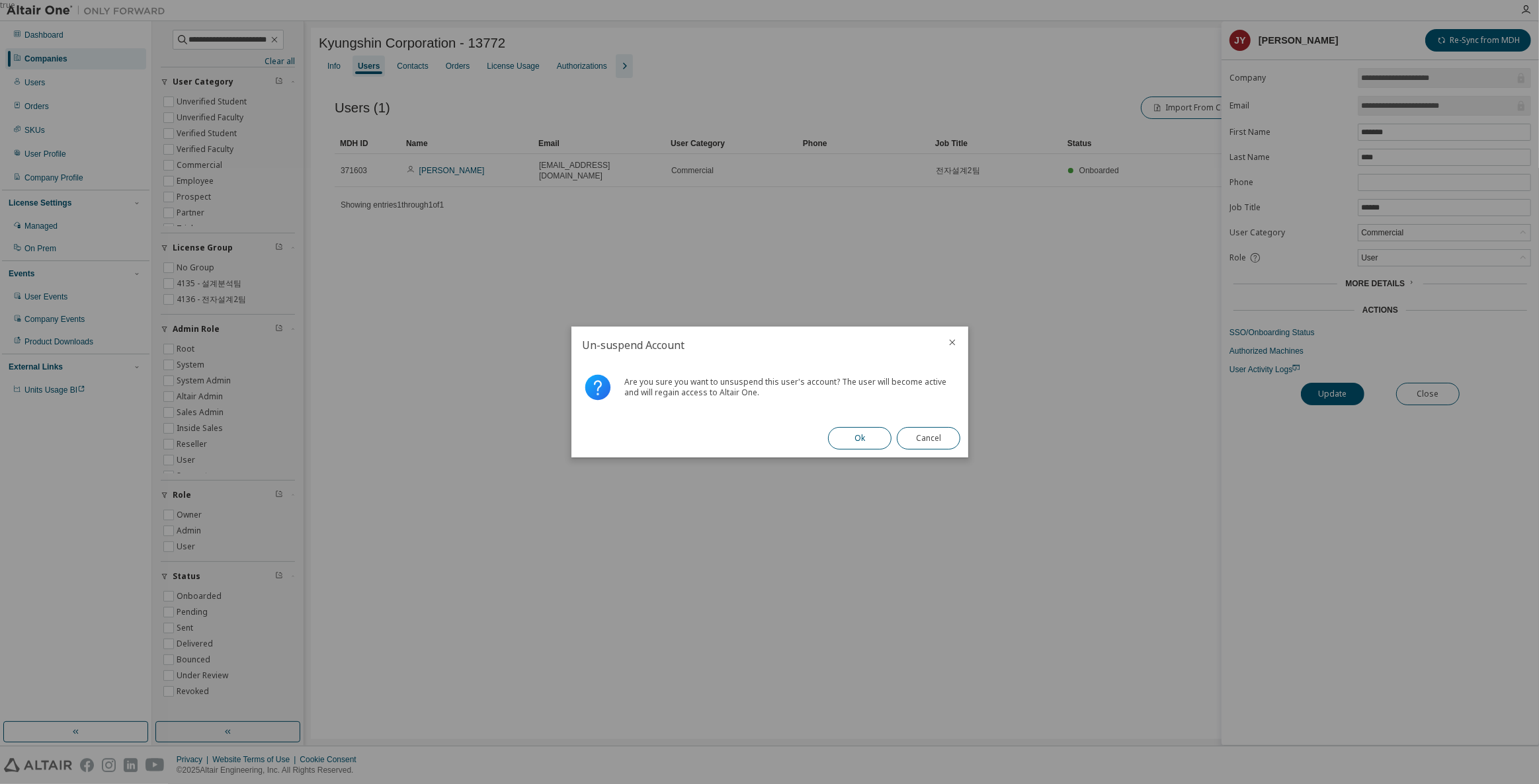
click at [852, 438] on button "Ok" at bounding box center [860, 439] width 64 height 22
click at [934, 440] on button "Close" at bounding box center [928, 439] width 64 height 22
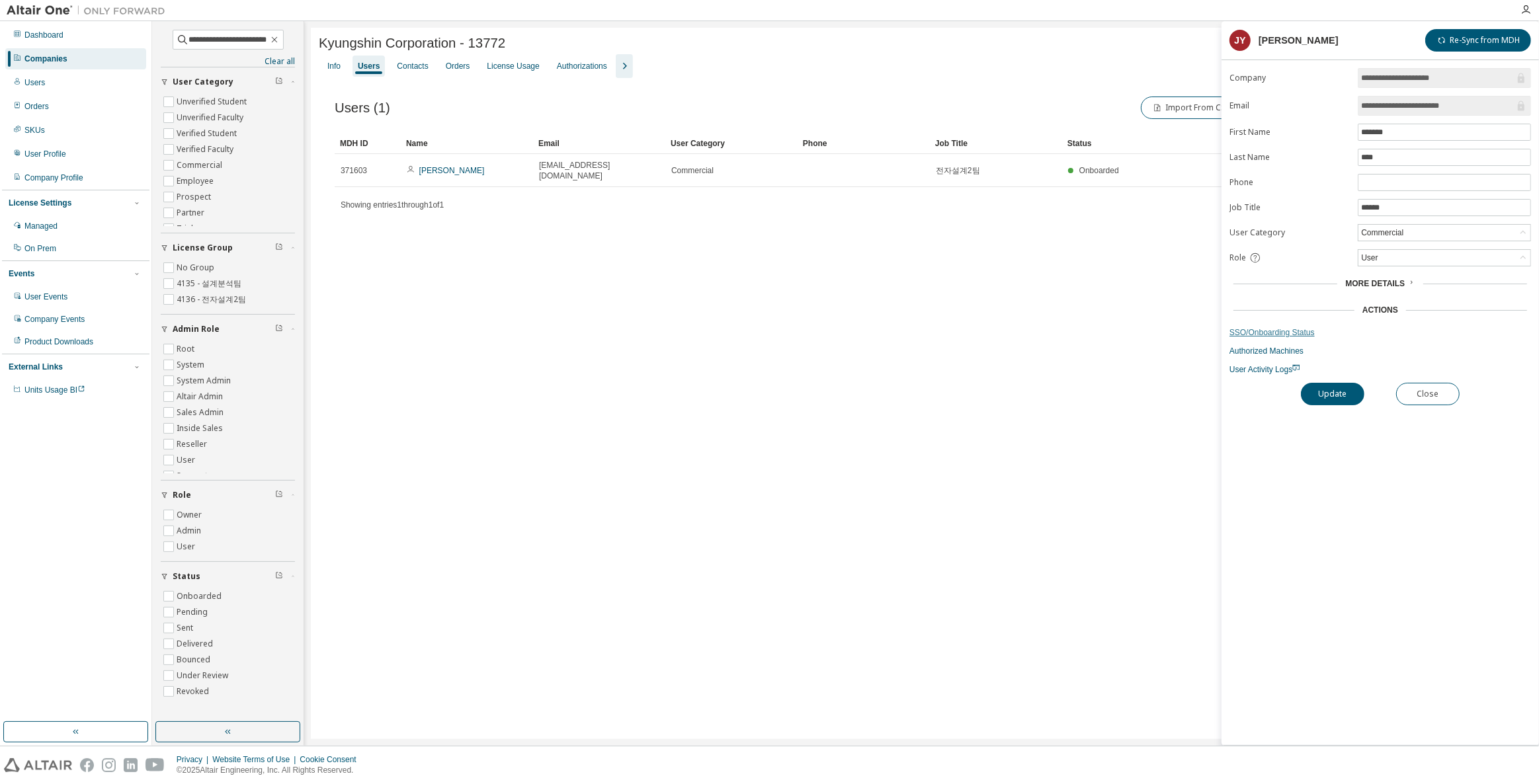
click at [1285, 327] on link "SSO/Onboarding Status" at bounding box center [1379, 332] width 301 height 10
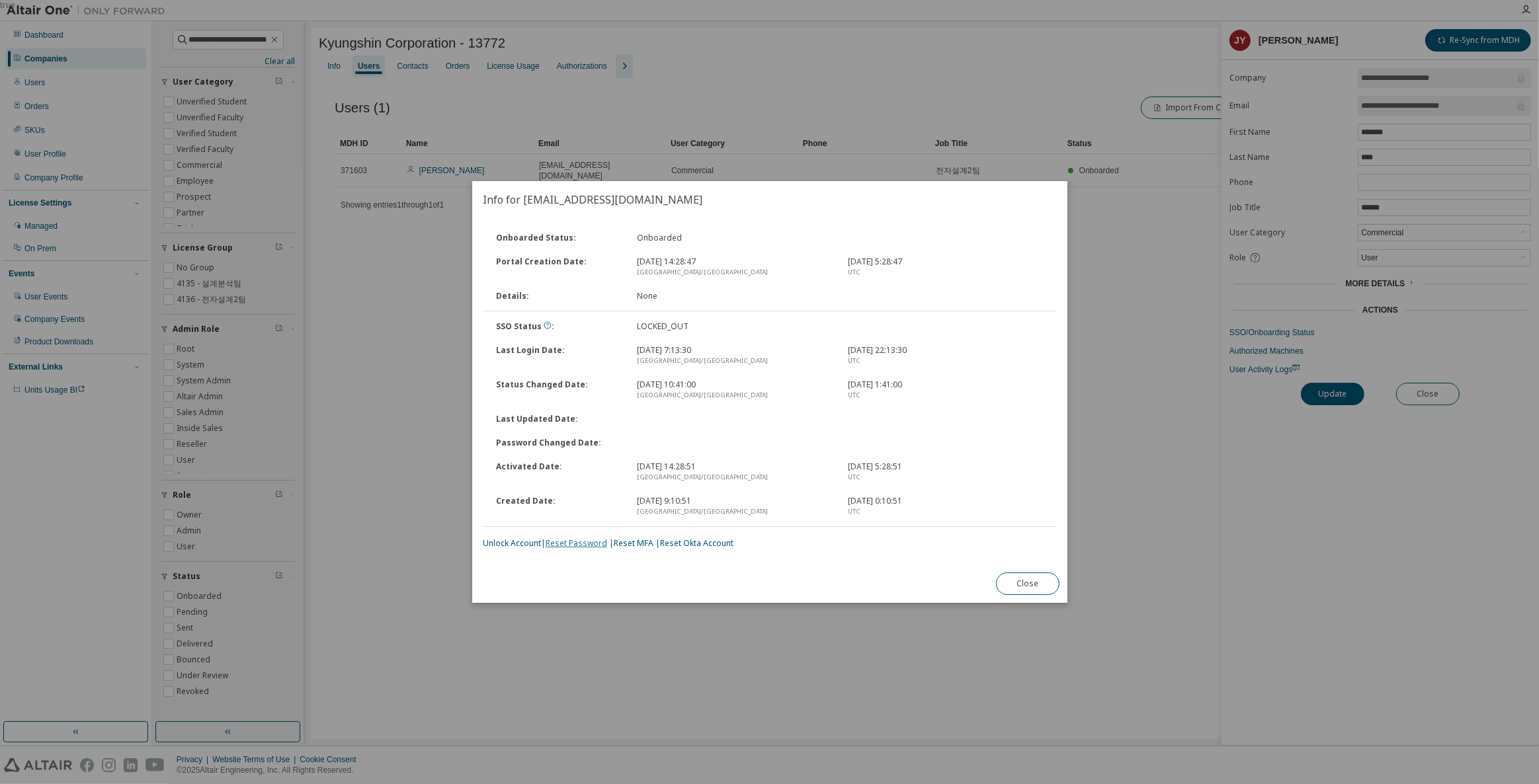
click at [572, 544] on link "Reset Password" at bounding box center [576, 543] width 61 height 11
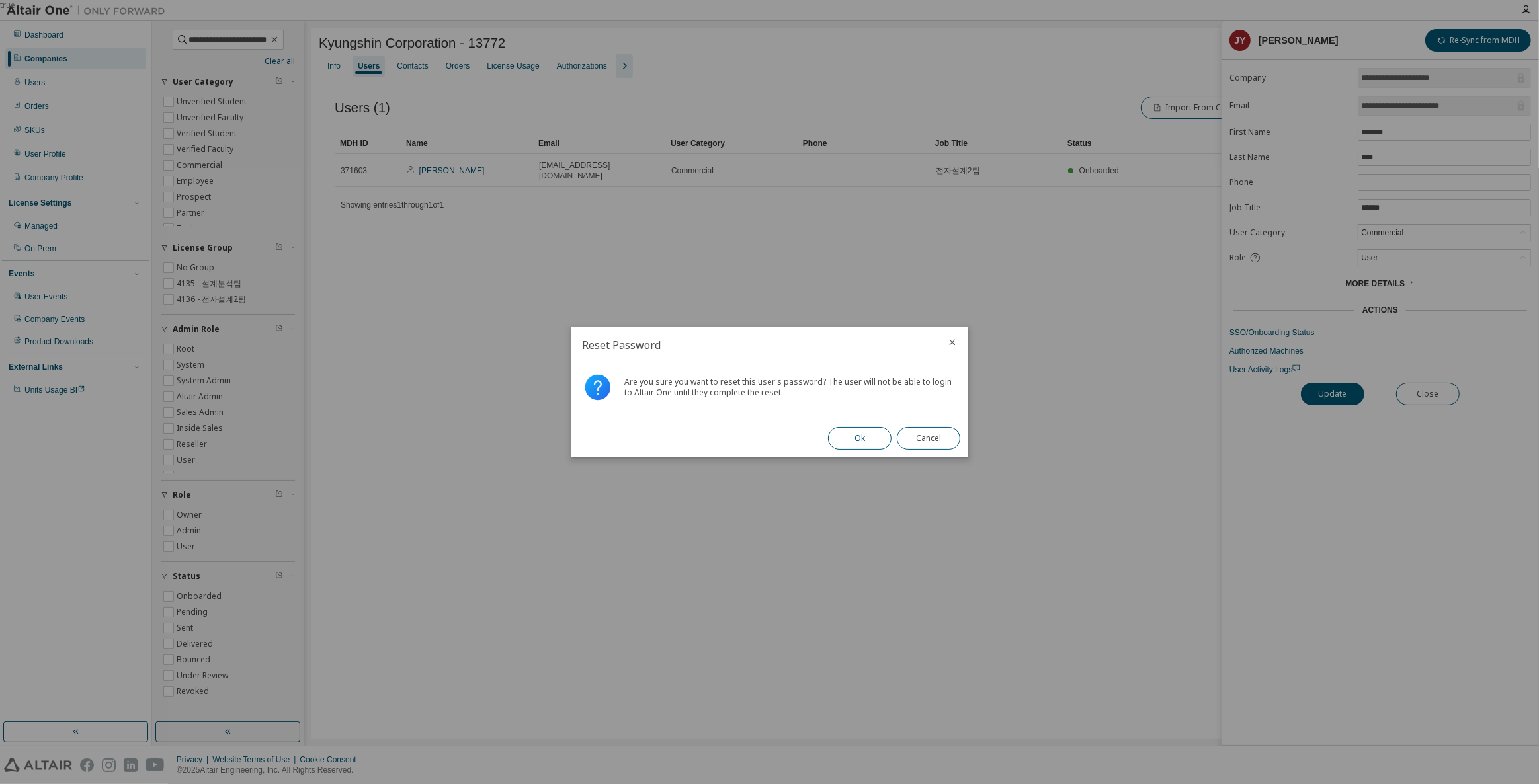
click at [862, 436] on button "Ok" at bounding box center [860, 439] width 64 height 22
click at [953, 436] on button "Close" at bounding box center [928, 439] width 64 height 22
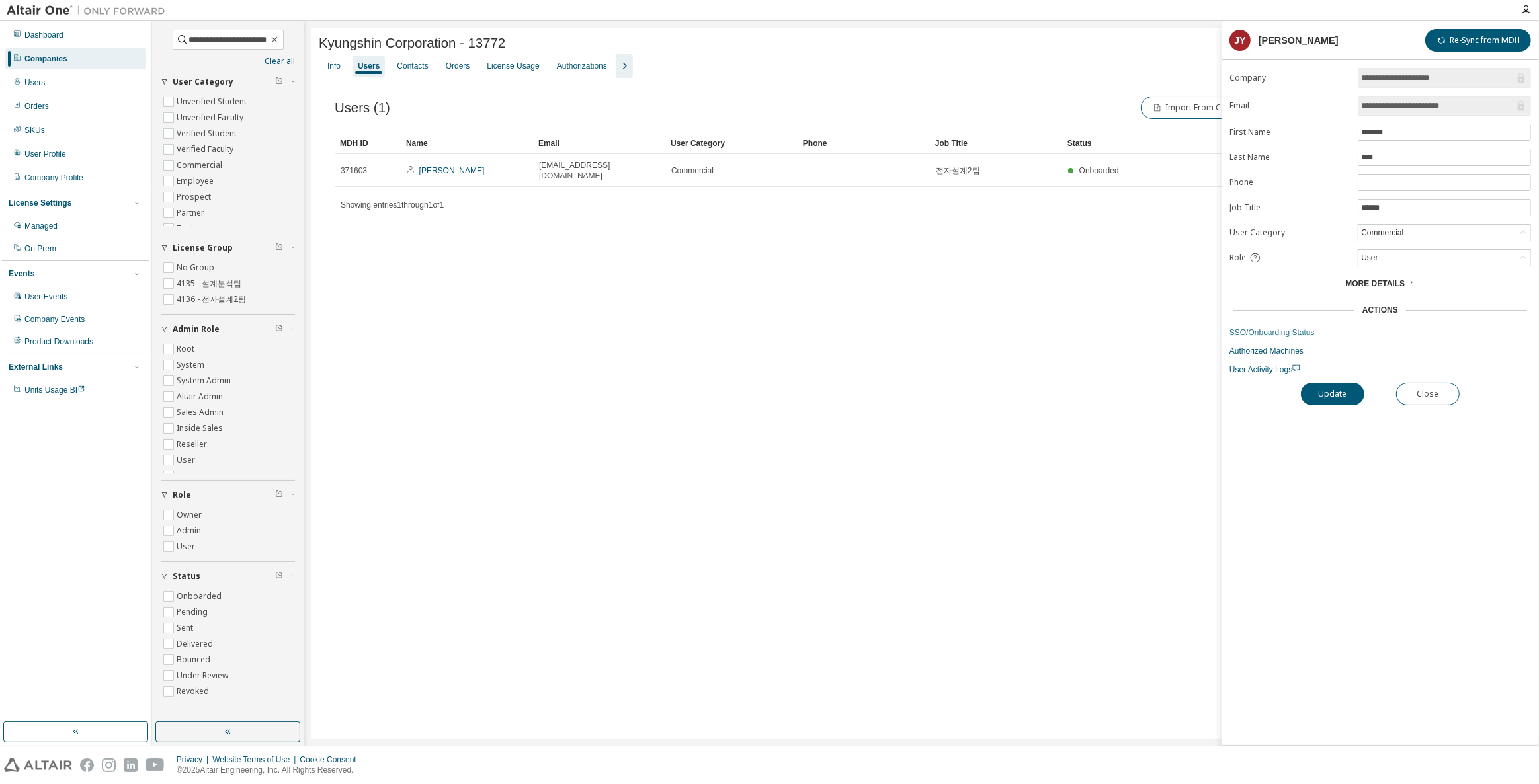
click at [1270, 331] on link "SSO/Onboarding Status" at bounding box center [1379, 332] width 301 height 10
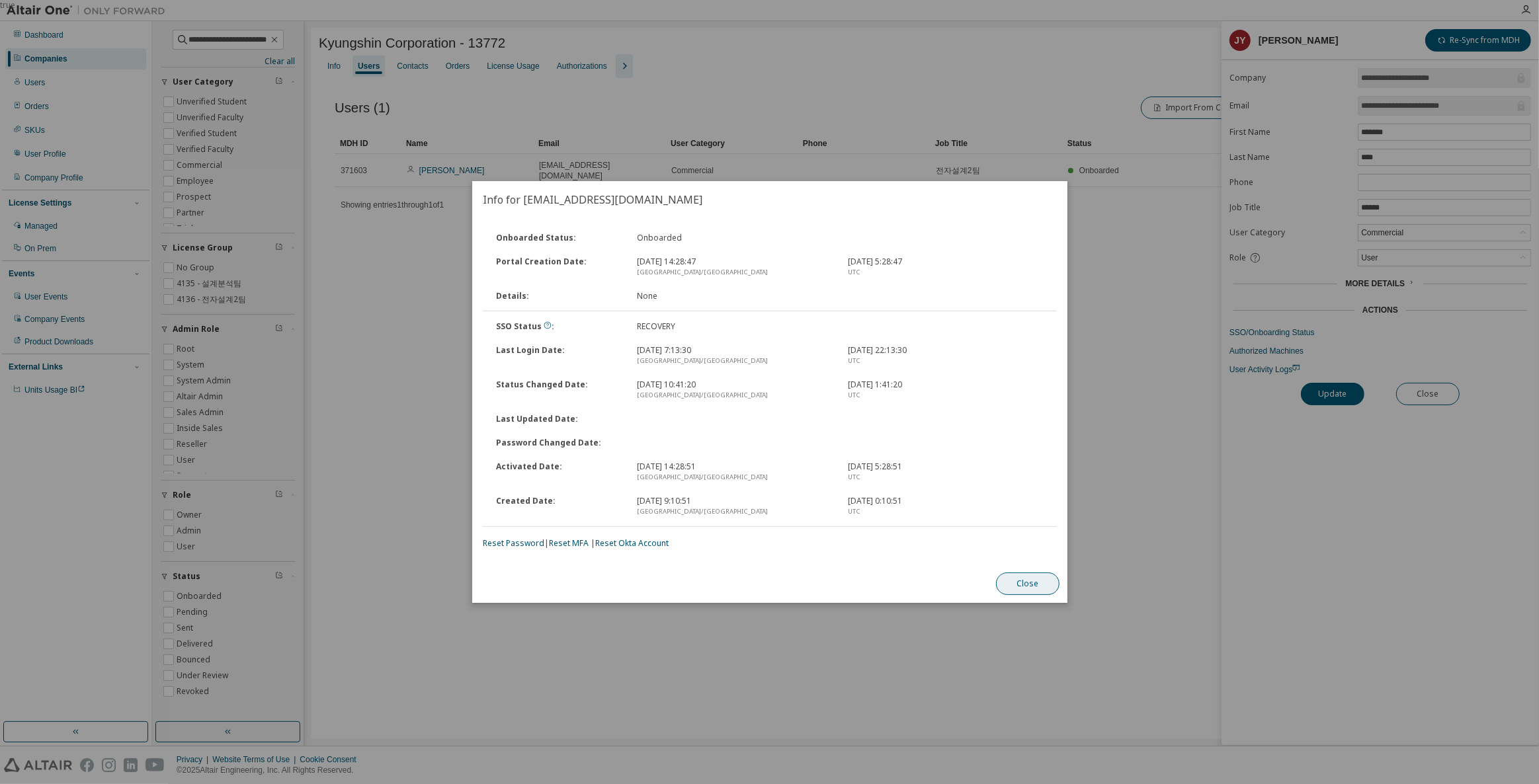
click at [1041, 581] on button "Close" at bounding box center [1028, 584] width 64 height 22
